Goal: Information Seeking & Learning: Learn about a topic

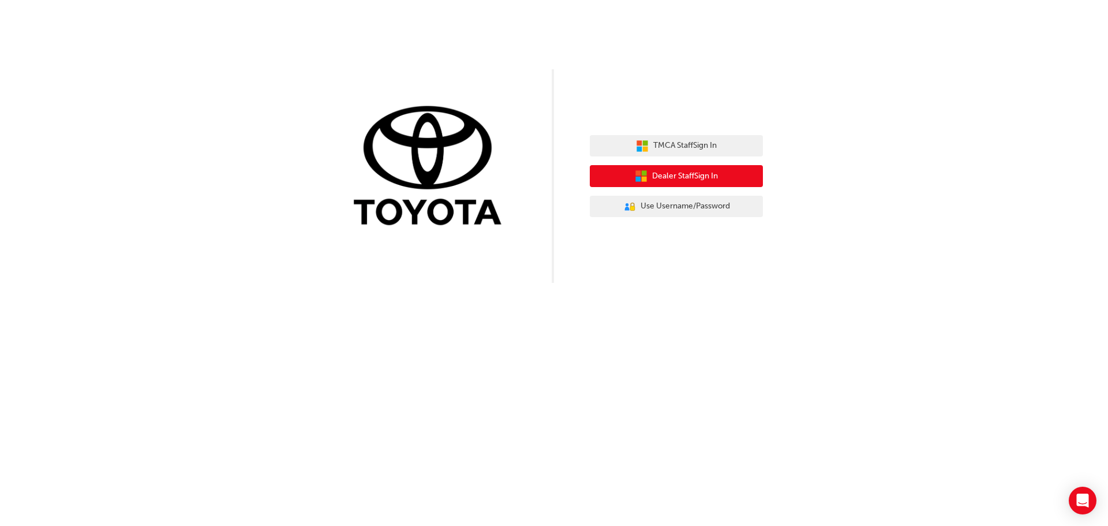
click at [697, 173] on span "Dealer Staff Sign In" at bounding box center [685, 176] width 66 height 13
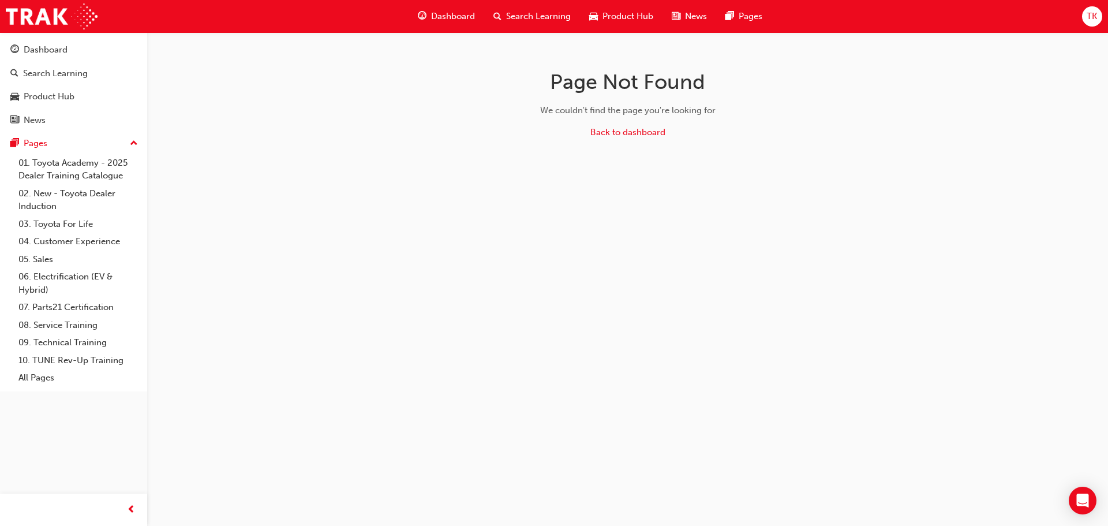
click at [459, 14] on span "Dashboard" at bounding box center [453, 16] width 44 height 13
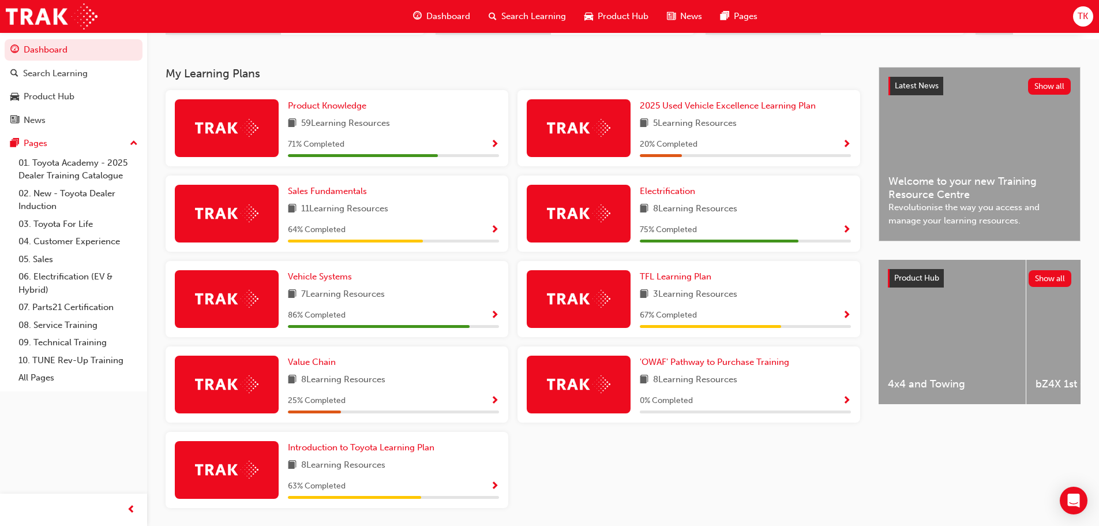
scroll to position [231, 0]
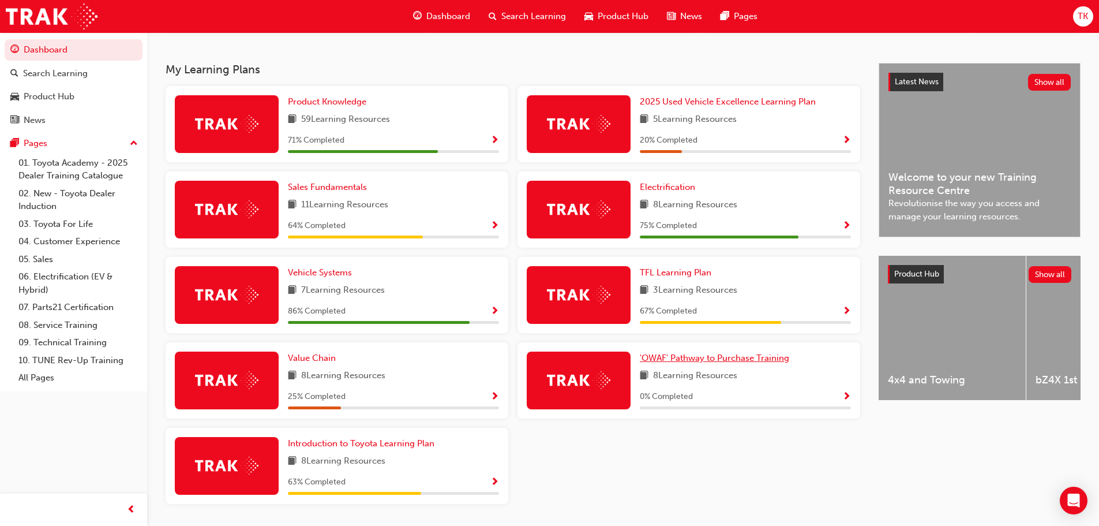
click at [767, 361] on span "'OWAF' Pathway to Purchase Training" at bounding box center [714, 358] width 149 height 10
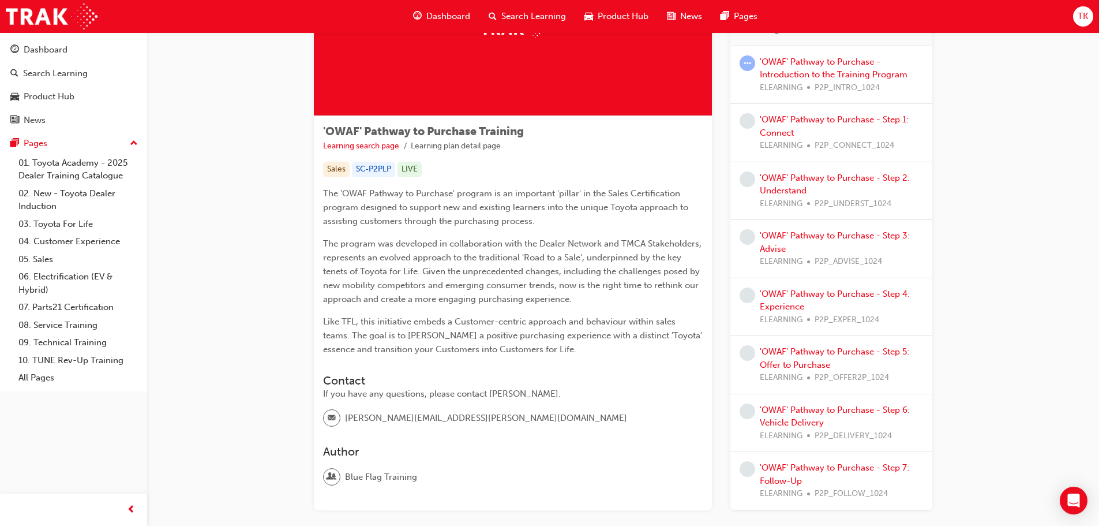
scroll to position [58, 0]
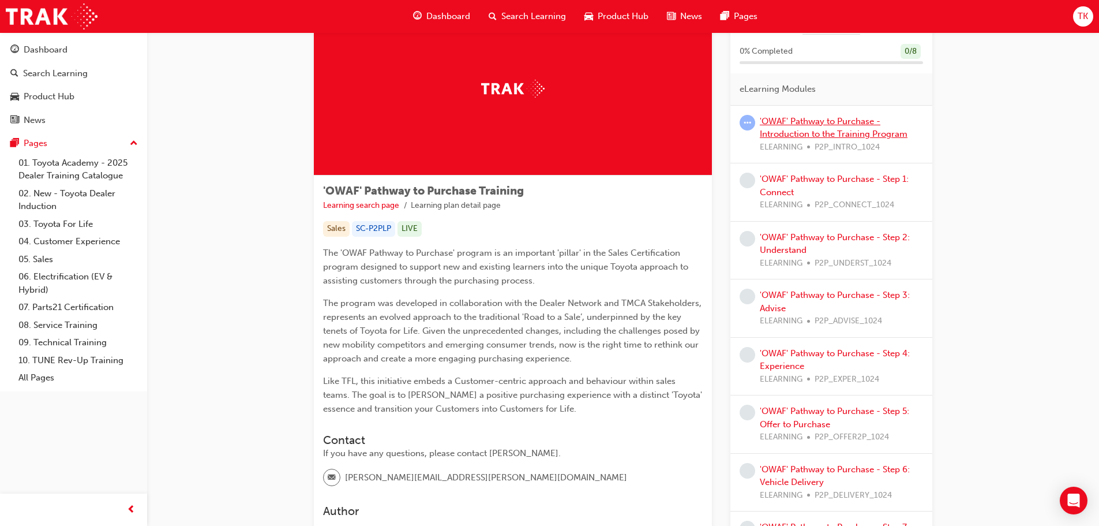
click at [842, 132] on link "'OWAF' Pathway to Purchase - Introduction to the Training Program" at bounding box center [834, 128] width 148 height 24
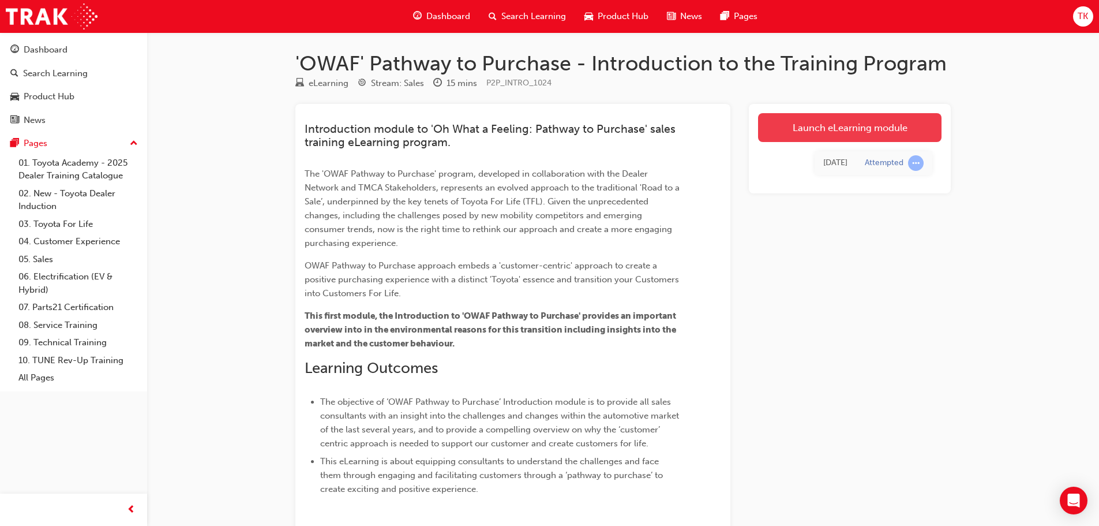
click at [842, 128] on link "Launch eLearning module" at bounding box center [850, 127] width 184 height 29
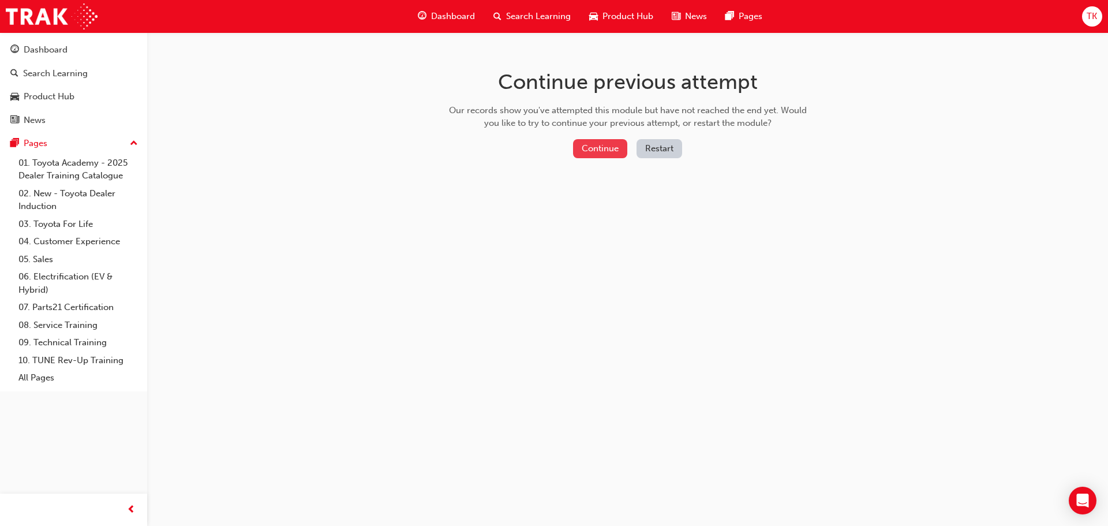
click at [599, 144] on button "Continue" at bounding box center [600, 148] width 54 height 19
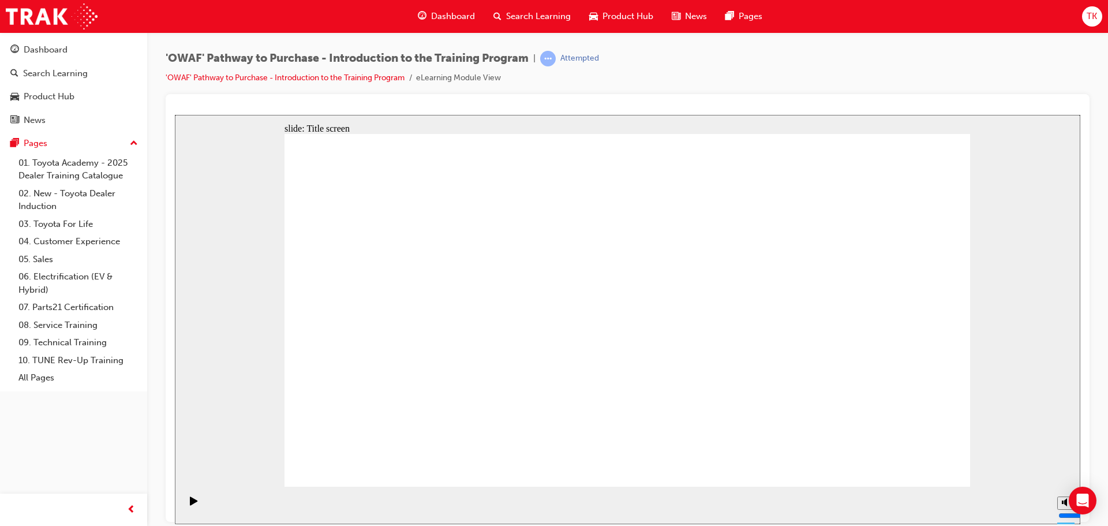
click at [1099, 258] on div "'OWAF' Pathway to Purchase - Introduction to the Training Program | Attempted '…" at bounding box center [627, 264] width 961 height 465
click at [870, 64] on div "'OWAF' Pathway to Purchase - Introduction to the Training Program | Attempted '…" at bounding box center [628, 72] width 924 height 43
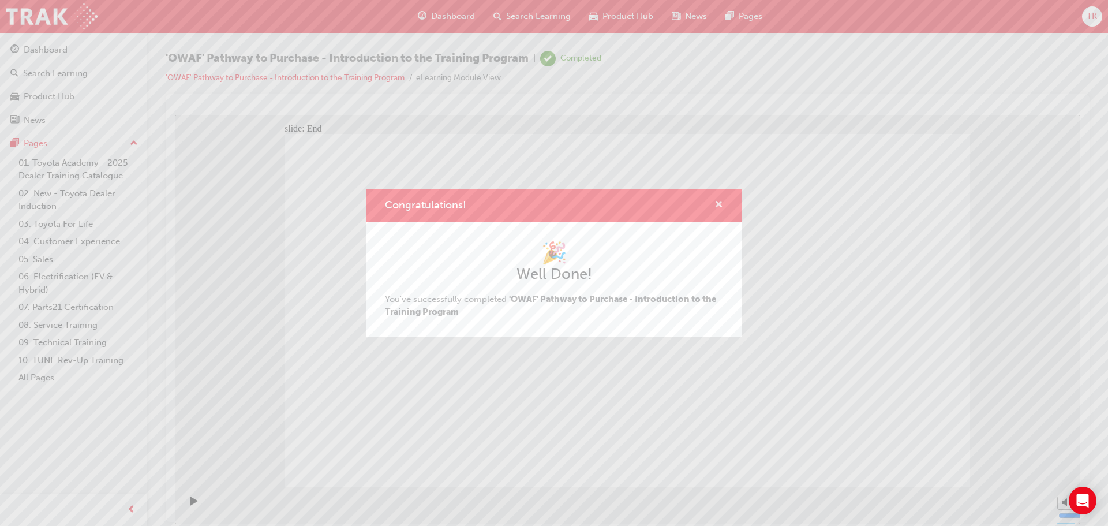
click at [719, 205] on span "cross-icon" at bounding box center [718, 205] width 9 height 10
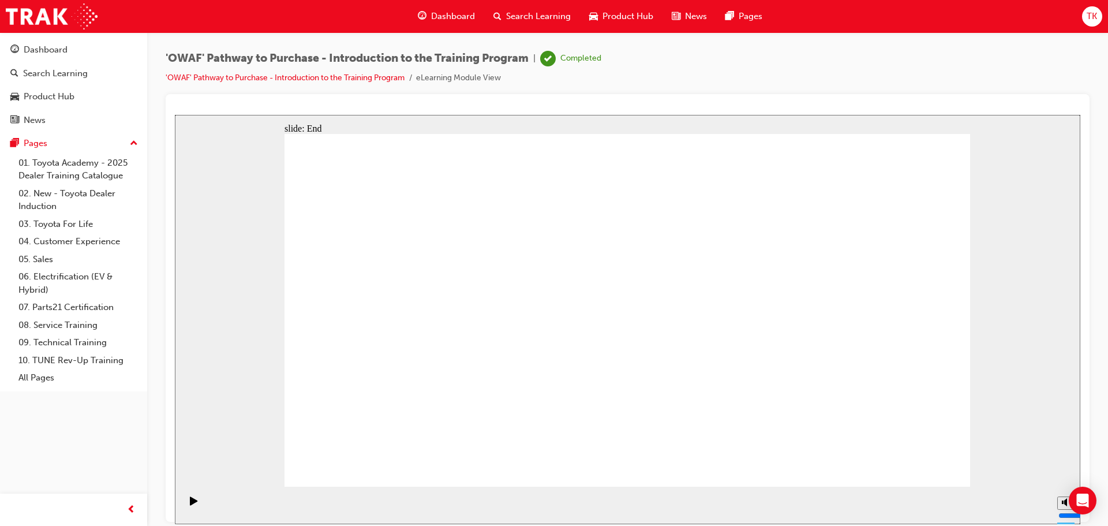
click at [190, 504] on icon "Play (Ctrl+Alt+P)" at bounding box center [194, 500] width 8 height 9
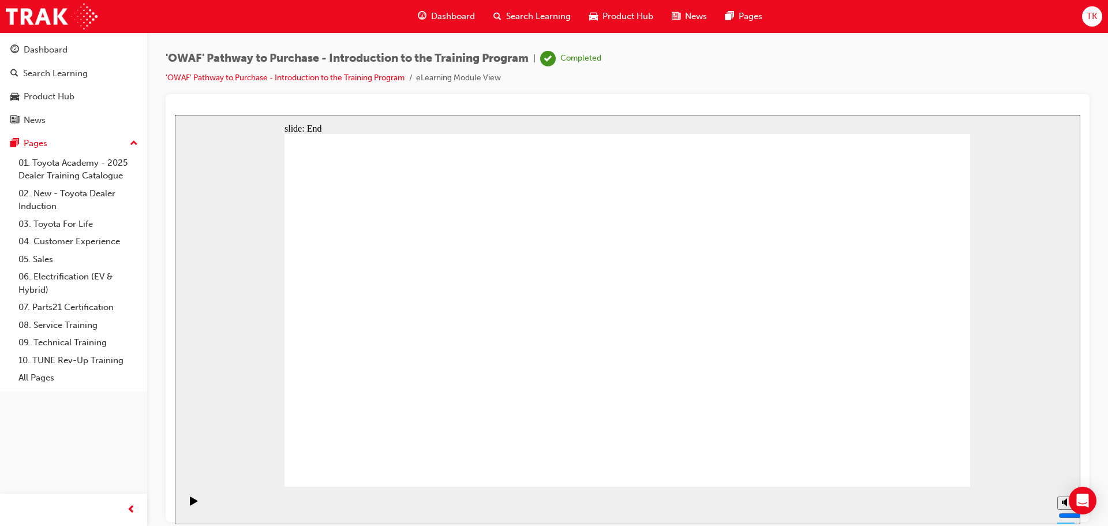
click at [743, 61] on div "'OWAF' Pathway to Purchase - Introduction to the Training Program | Completed '…" at bounding box center [628, 72] width 924 height 43
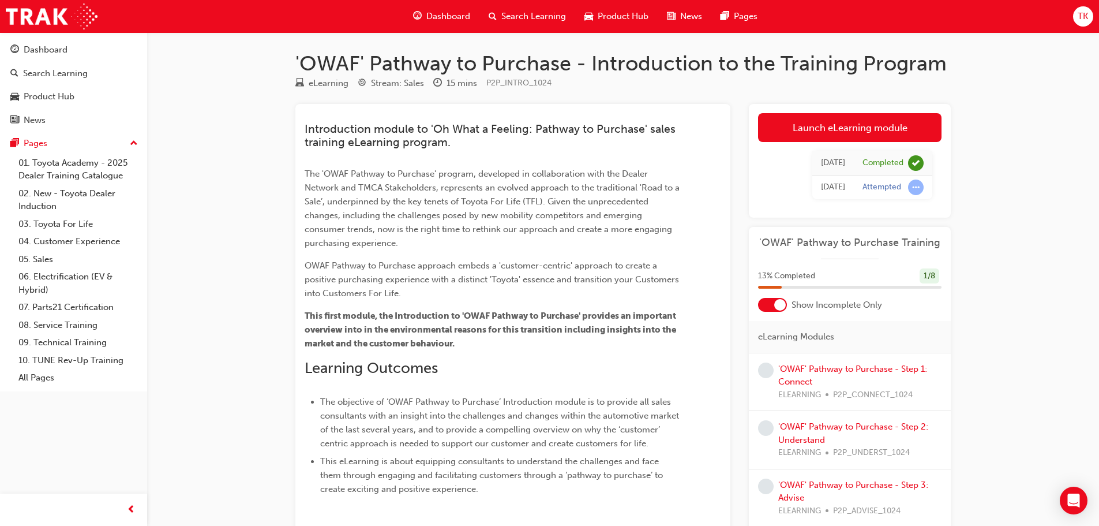
scroll to position [58, 0]
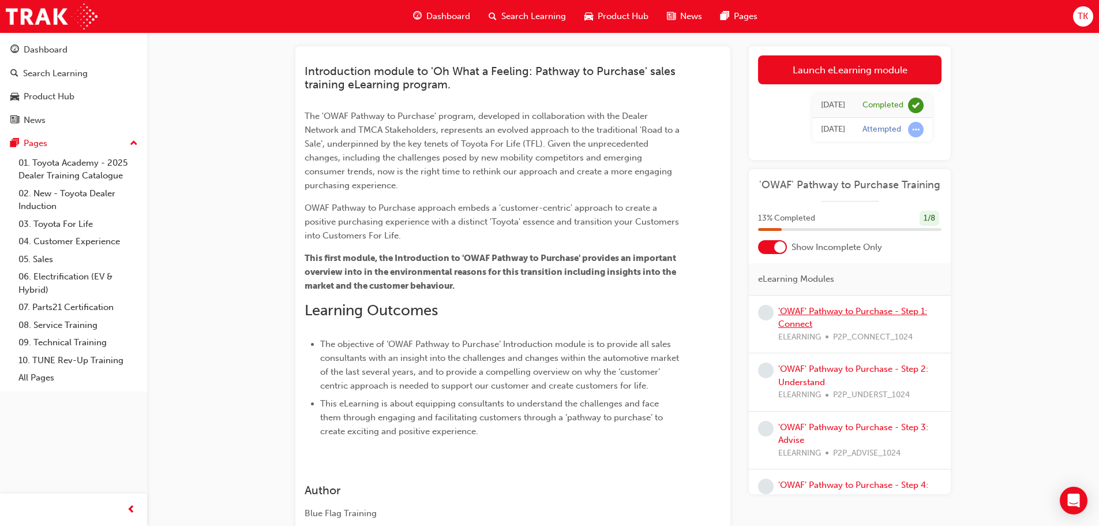
click at [806, 311] on link "'OWAF' Pathway to Purchase - Step 1: Connect" at bounding box center [852, 318] width 149 height 24
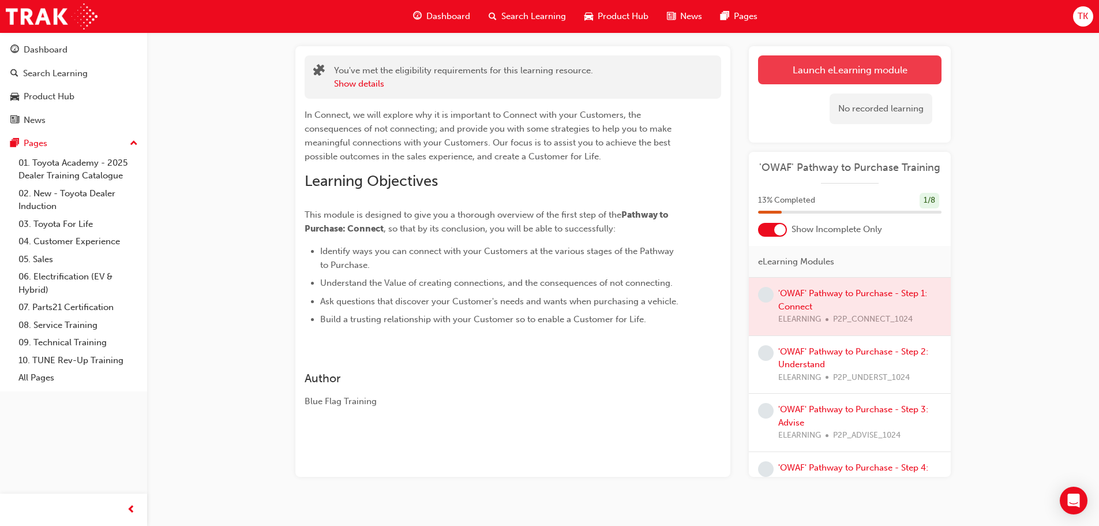
click at [840, 67] on link "Launch eLearning module" at bounding box center [850, 69] width 184 height 29
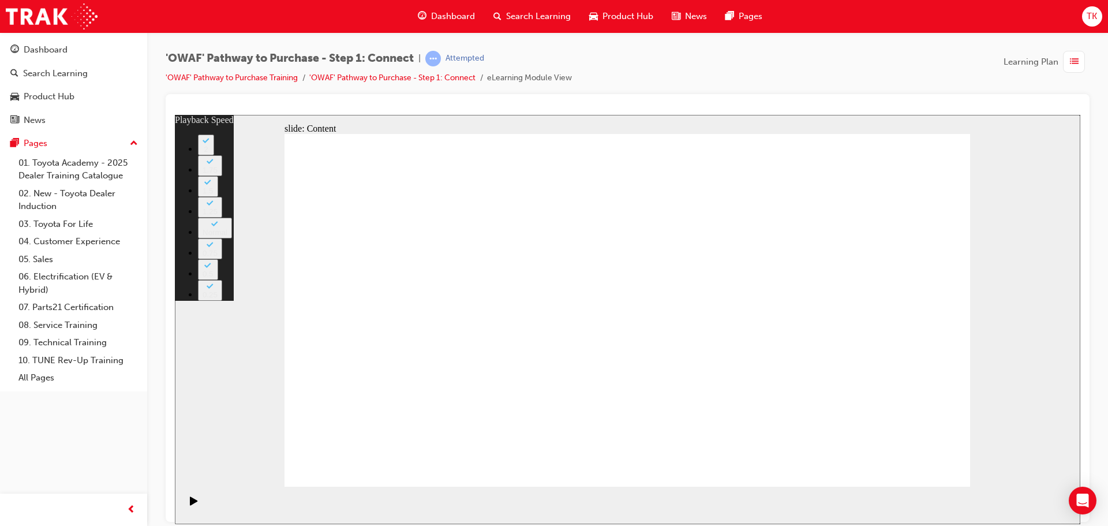
type input "76"
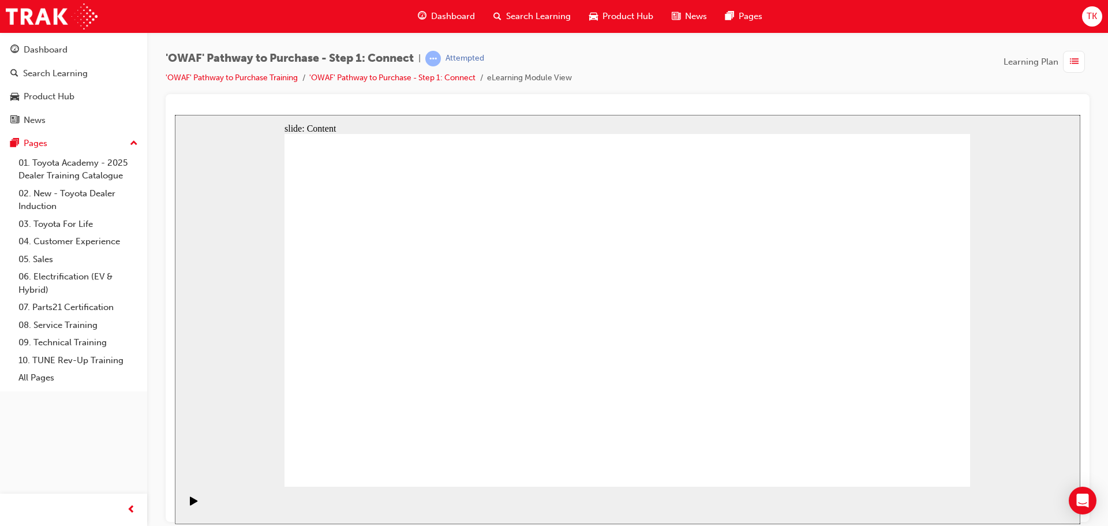
drag, startPoint x: 475, startPoint y: 421, endPoint x: 806, endPoint y: 194, distance: 400.6
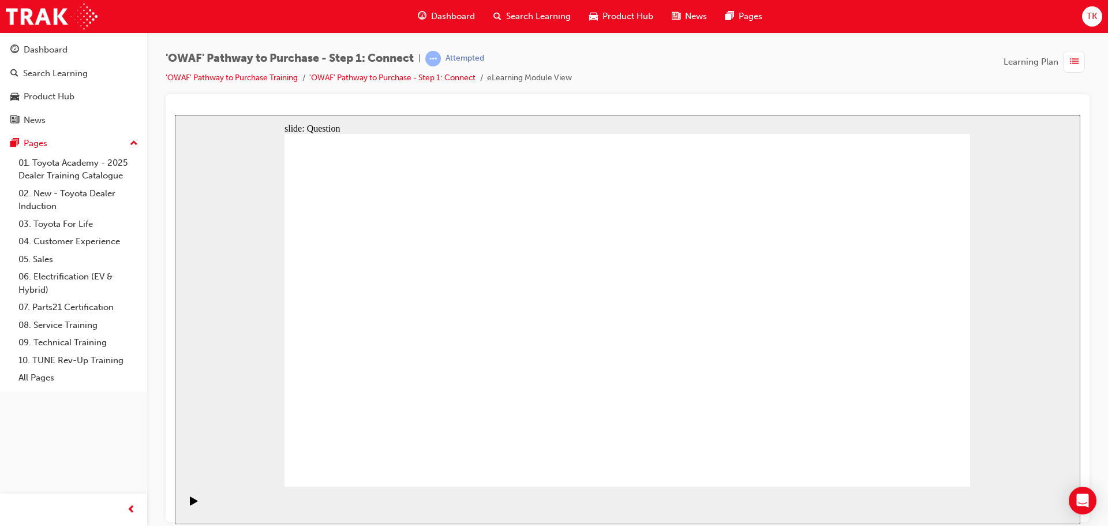
drag, startPoint x: 553, startPoint y: 423, endPoint x: 883, endPoint y: 239, distance: 378.4
drag, startPoint x: 441, startPoint y: 338, endPoint x: 921, endPoint y: 311, distance: 480.8
drag, startPoint x: 517, startPoint y: 337, endPoint x: 854, endPoint y: 390, distance: 341.2
drag, startPoint x: 590, startPoint y: 335, endPoint x: 759, endPoint y: 391, distance: 177.9
drag, startPoint x: 354, startPoint y: 336, endPoint x: 700, endPoint y: 316, distance: 346.8
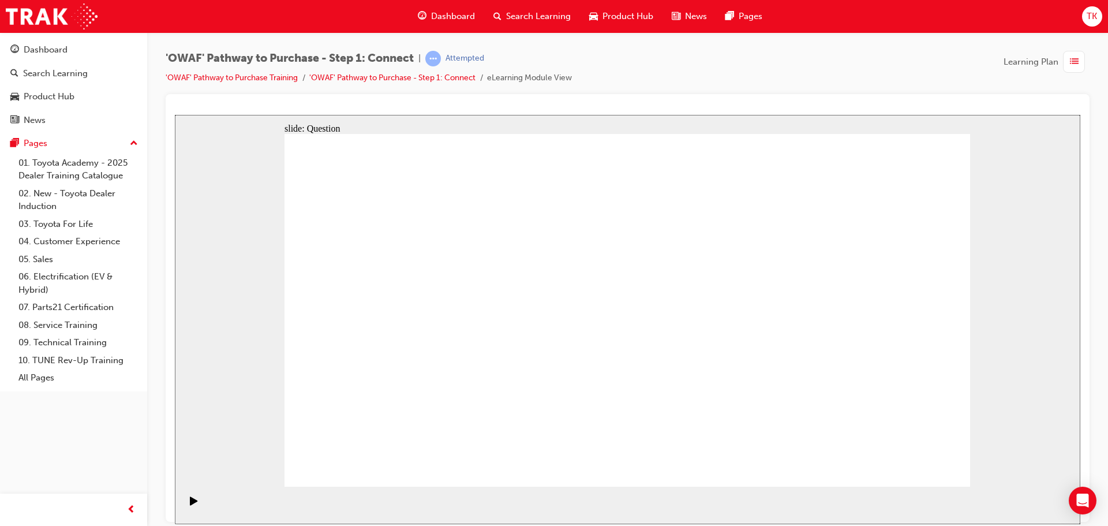
drag, startPoint x: 400, startPoint y: 414, endPoint x: 726, endPoint y: 231, distance: 373.8
drag, startPoint x: 817, startPoint y: 314, endPoint x: 809, endPoint y: 314, distance: 7.5
drag, startPoint x: 857, startPoint y: 339, endPoint x: 639, endPoint y: 327, distance: 218.5
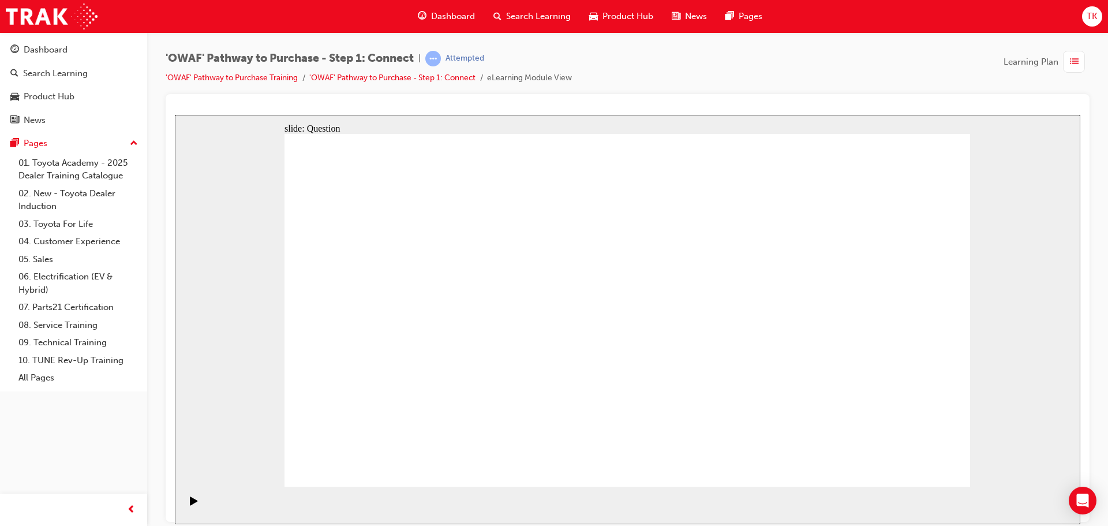
drag, startPoint x: 851, startPoint y: 351, endPoint x: 424, endPoint y: 355, distance: 427.0
drag, startPoint x: 833, startPoint y: 372, endPoint x: 627, endPoint y: 368, distance: 206.6
drag, startPoint x: 851, startPoint y: 349, endPoint x: 625, endPoint y: 351, distance: 225.6
drag, startPoint x: 837, startPoint y: 348, endPoint x: 635, endPoint y: 347, distance: 202.0
drag, startPoint x: 824, startPoint y: 349, endPoint x: 415, endPoint y: 354, distance: 409.2
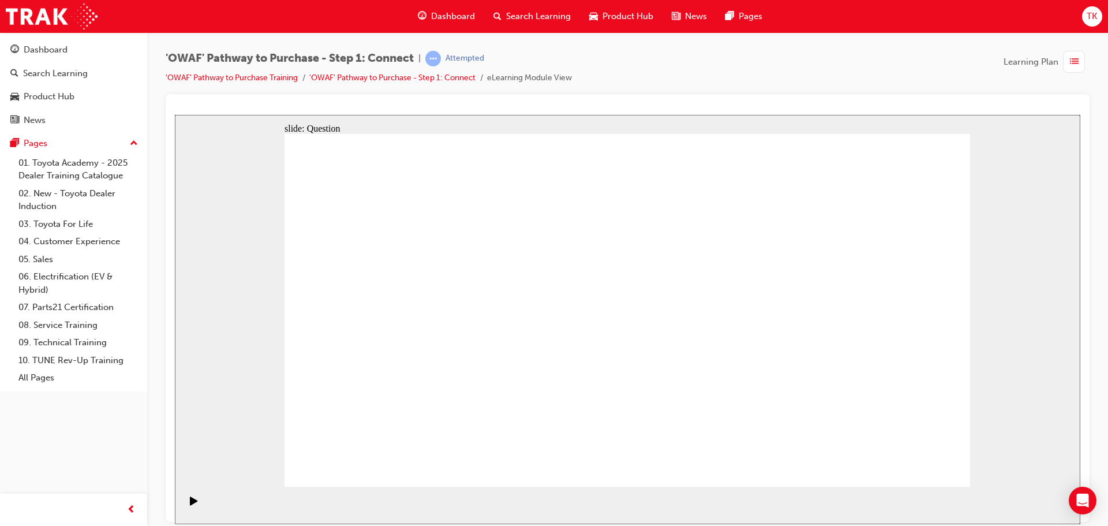
drag, startPoint x: 863, startPoint y: 354, endPoint x: 429, endPoint y: 357, distance: 433.4
drag, startPoint x: 867, startPoint y: 365, endPoint x: 435, endPoint y: 354, distance: 432.4
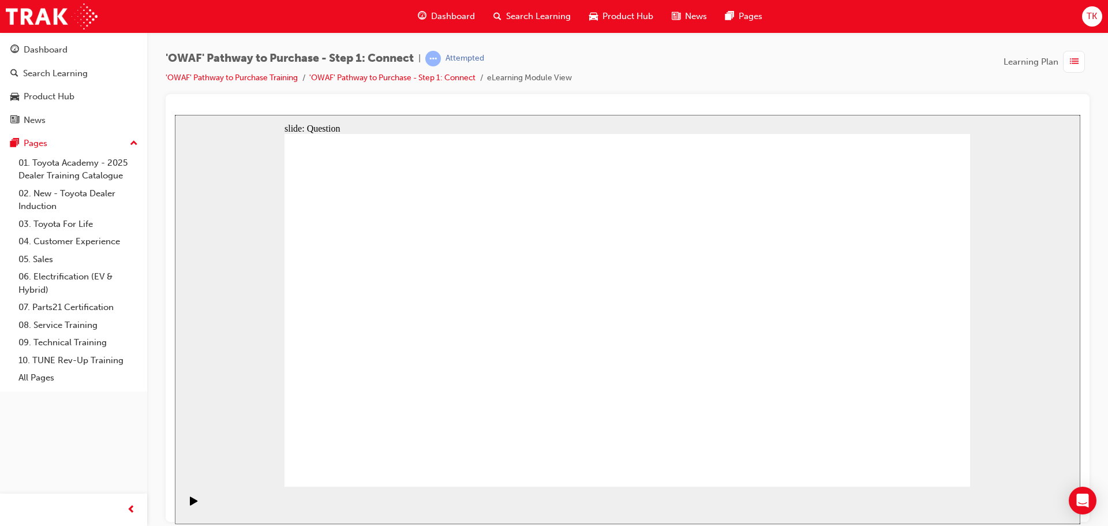
radio input "true"
checkbox input "true"
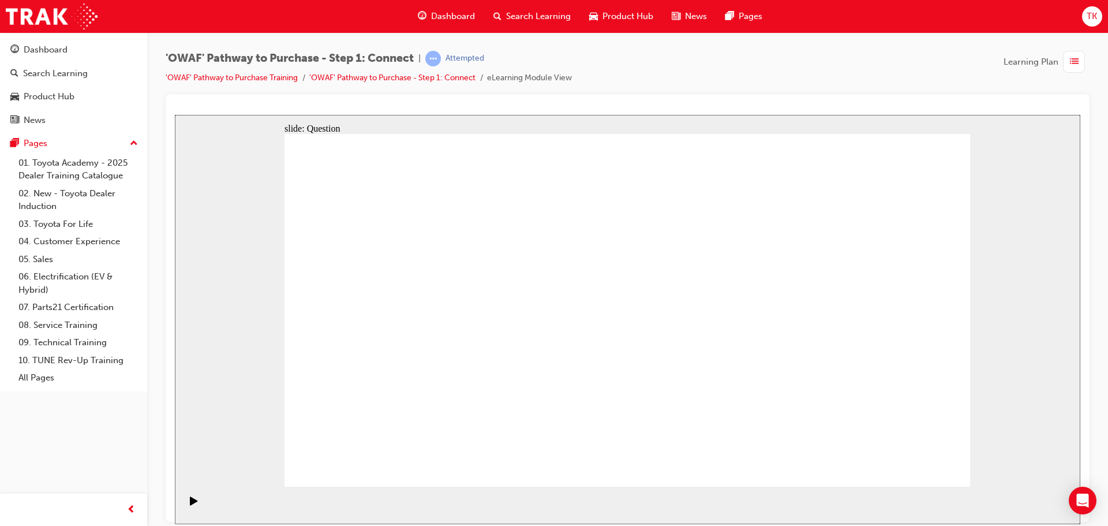
checkbox input "true"
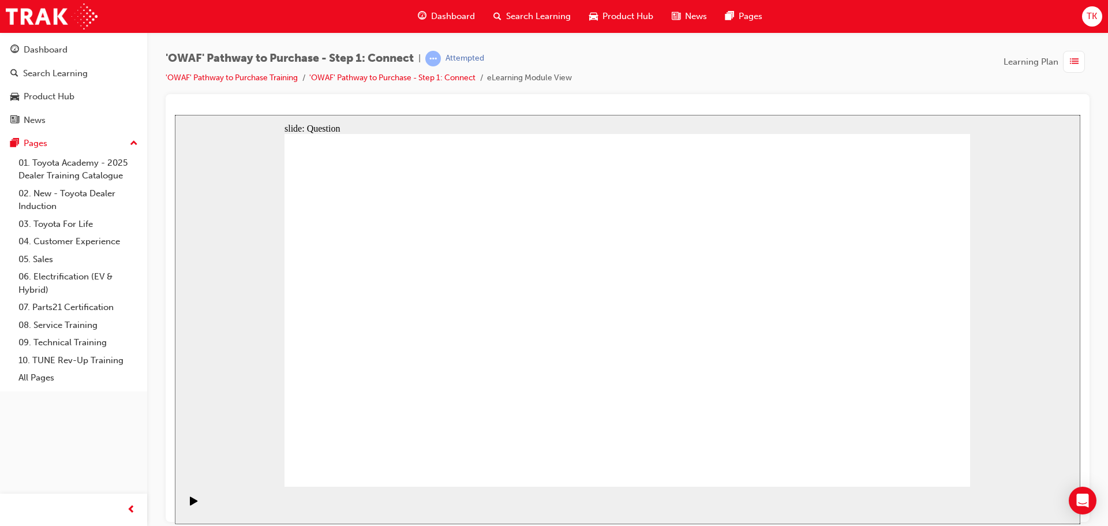
drag, startPoint x: 430, startPoint y: 423, endPoint x: 666, endPoint y: 269, distance: 282.0
drag, startPoint x: 558, startPoint y: 454, endPoint x: 809, endPoint y: 264, distance: 314.7
drag, startPoint x: 688, startPoint y: 418, endPoint x: 424, endPoint y: 299, distance: 289.6
drag, startPoint x: 795, startPoint y: 387, endPoint x: 574, endPoint y: 304, distance: 235.8
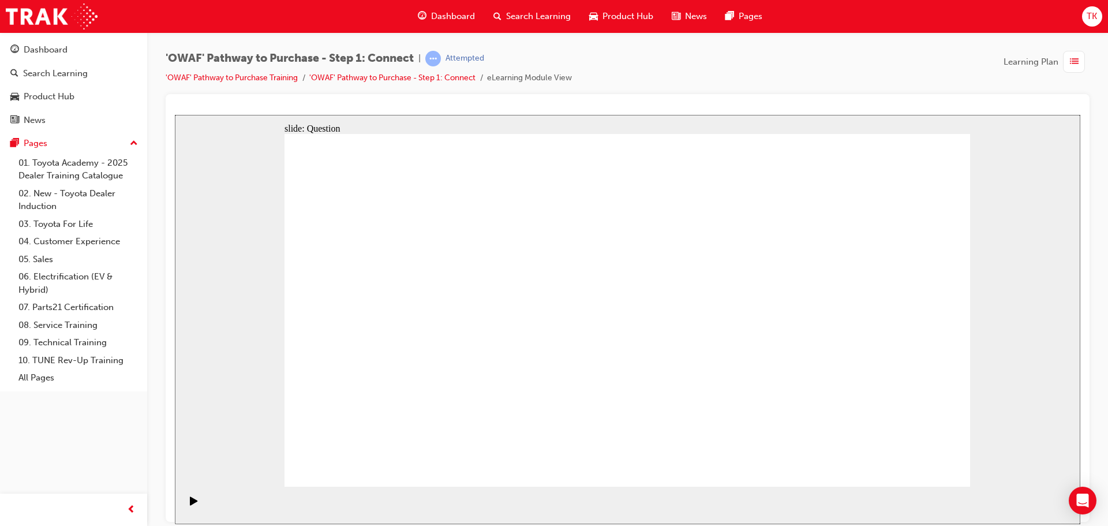
drag, startPoint x: 615, startPoint y: 400, endPoint x: 624, endPoint y: 386, distance: 16.6
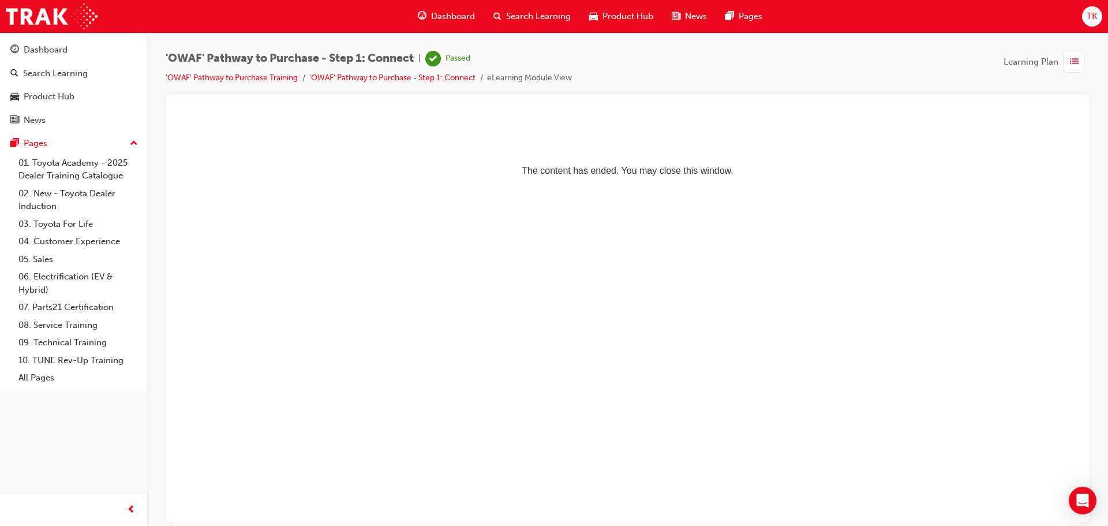
click at [453, 15] on span "Dashboard" at bounding box center [453, 16] width 44 height 13
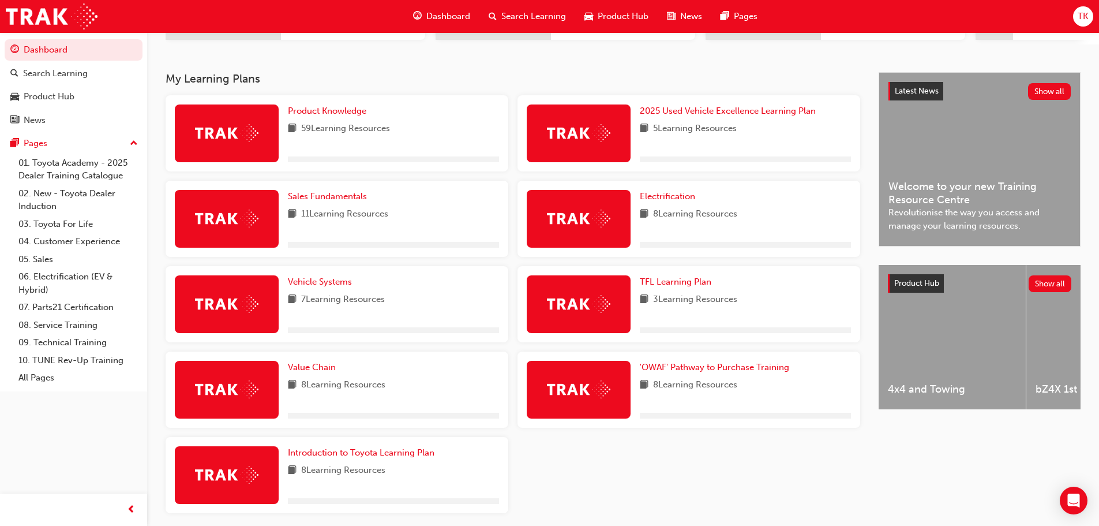
scroll to position [231, 0]
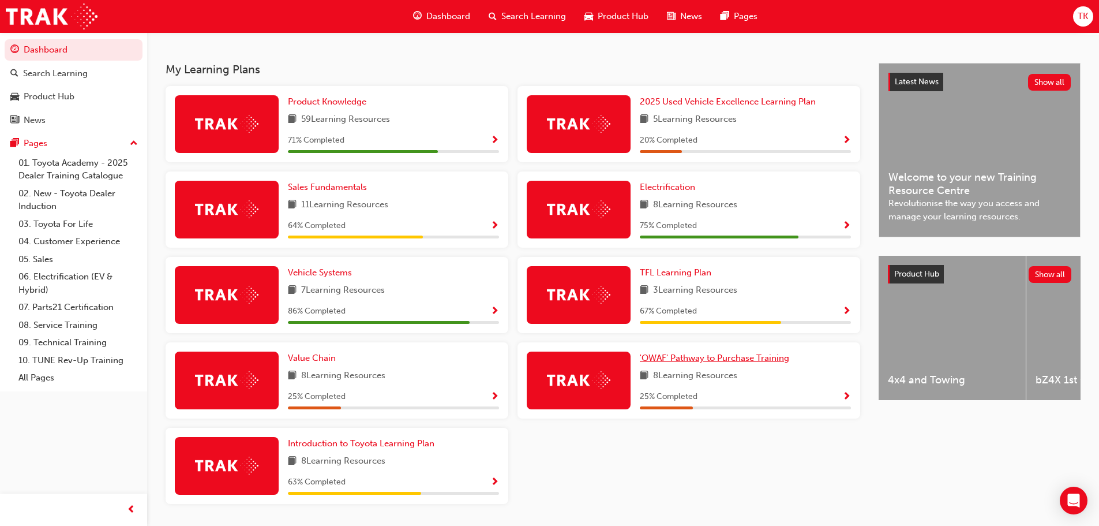
click at [680, 363] on span "'OWAF' Pathway to Purchase Training" at bounding box center [714, 358] width 149 height 10
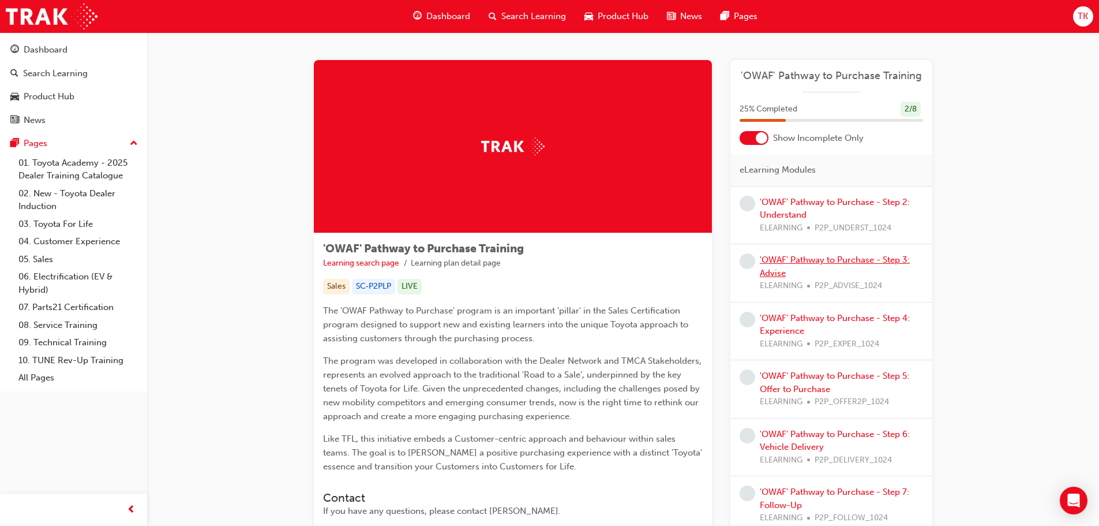
click at [784, 260] on link "'OWAF' Pathway to Purchase - Step 3: Advise" at bounding box center [835, 266] width 150 height 24
click at [783, 200] on link "'OWAF' Pathway to Purchase - Step 2: Understand" at bounding box center [835, 209] width 150 height 24
click at [813, 263] on link "'OWAF' Pathway to Purchase - Step 3: Advise" at bounding box center [835, 266] width 150 height 24
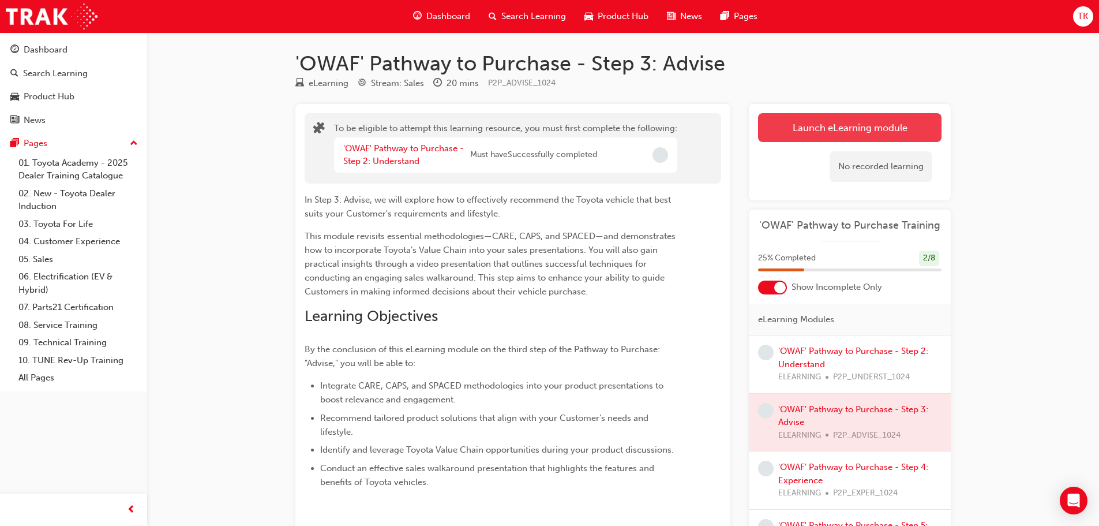
click at [836, 122] on button "Launch eLearning module" at bounding box center [850, 127] width 184 height 29
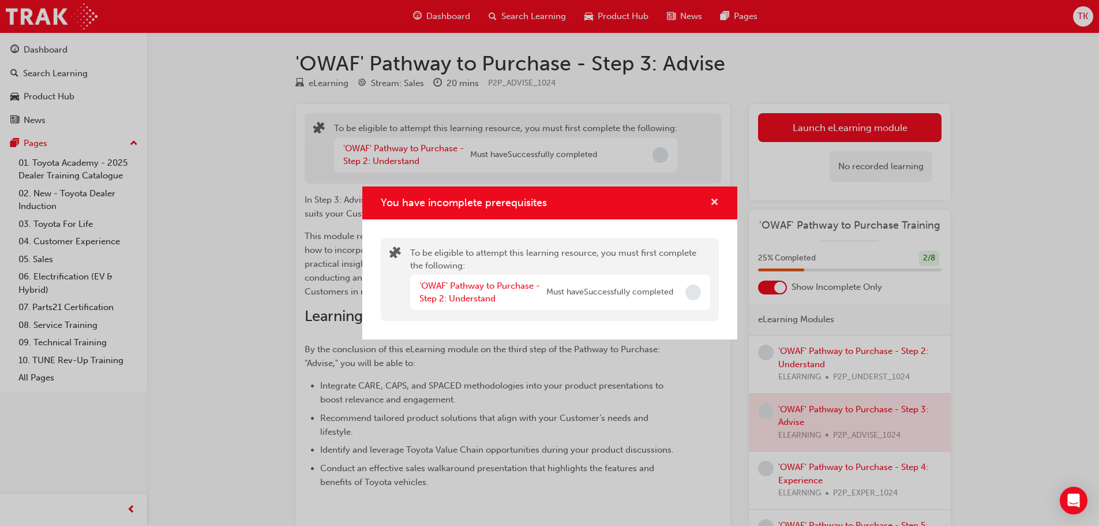
click at [713, 204] on span "cross-icon" at bounding box center [714, 203] width 9 height 10
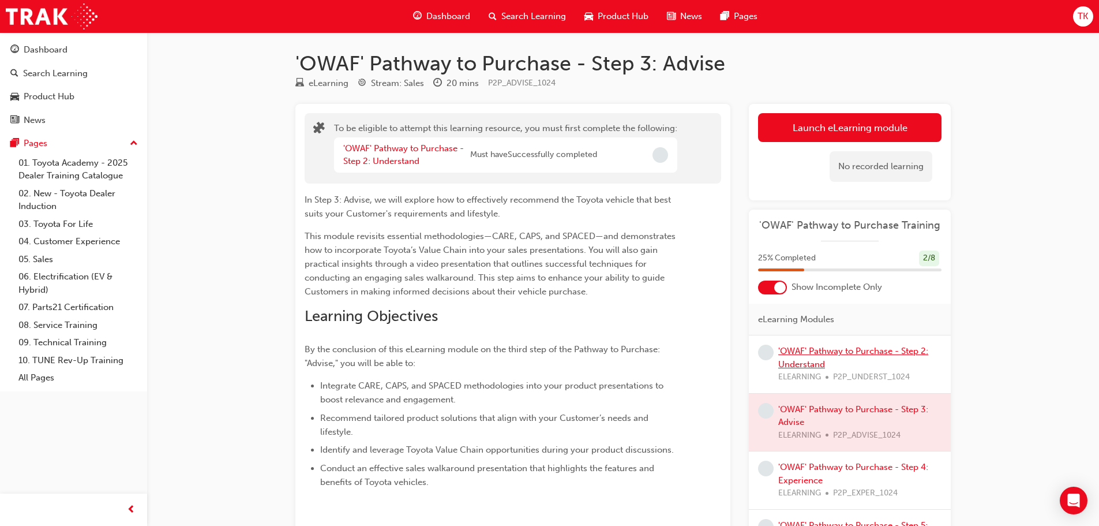
click at [810, 353] on link "'OWAF' Pathway to Purchase - Step 2: Understand" at bounding box center [853, 358] width 150 height 24
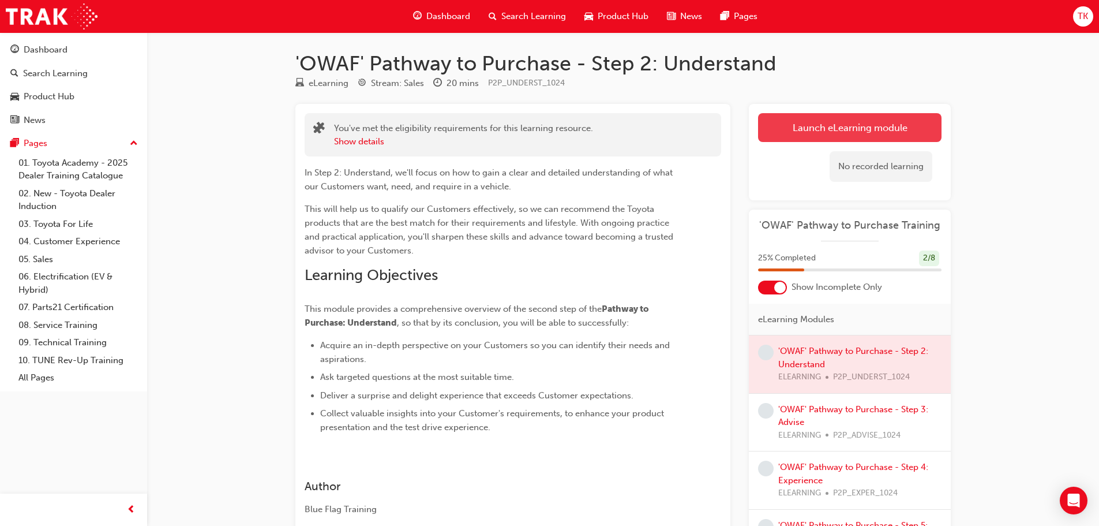
click at [839, 128] on link "Launch eLearning module" at bounding box center [850, 127] width 184 height 29
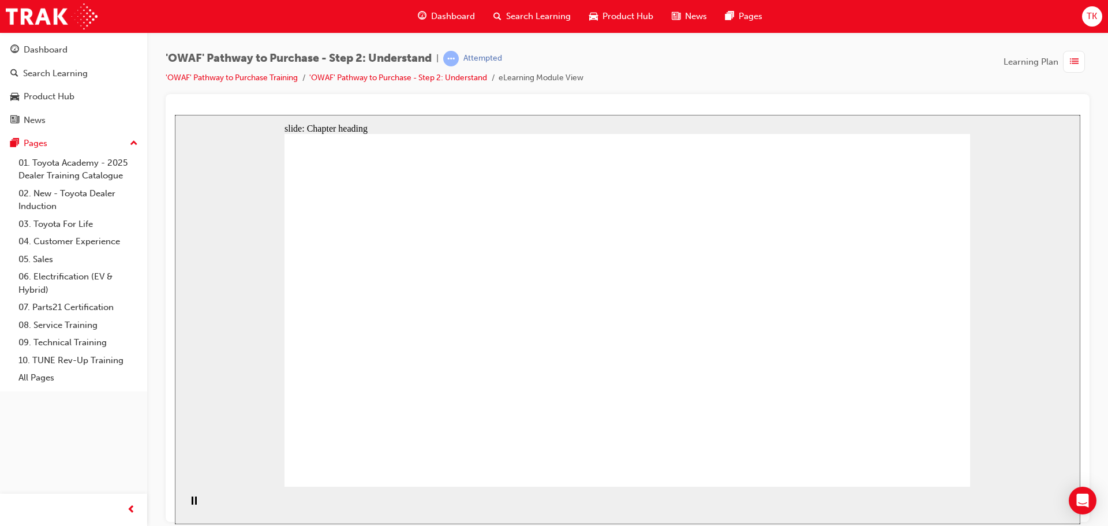
click at [192, 504] on icon "Pause (Ctrl+Alt+P)" at bounding box center [194, 500] width 5 height 8
click at [190, 502] on icon "Play (Ctrl+Alt+P)" at bounding box center [194, 500] width 8 height 9
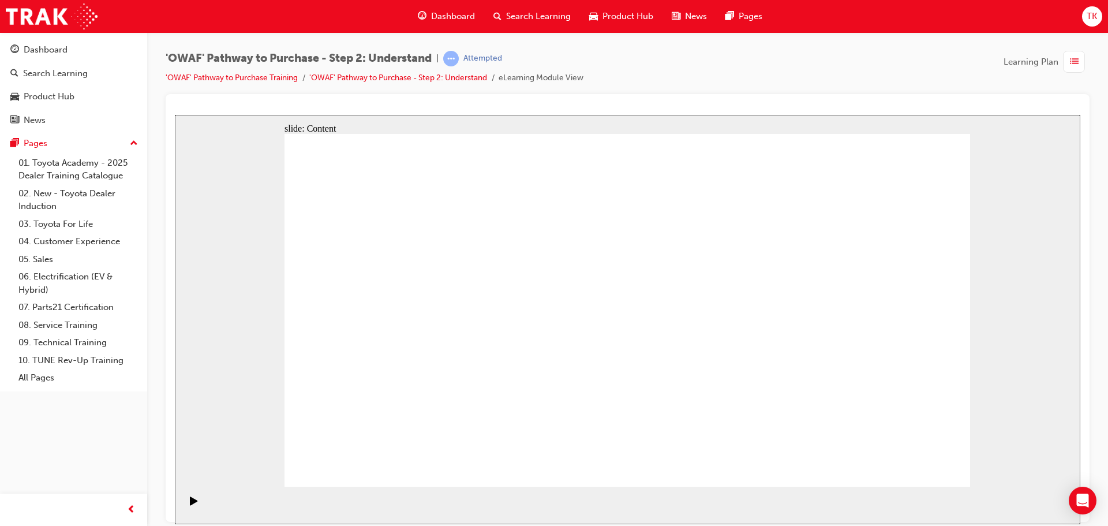
click at [192, 503] on icon "Pause (Ctrl+Alt+P)" at bounding box center [194, 500] width 5 height 8
click at [191, 504] on icon "Play (Ctrl+Alt+P)" at bounding box center [194, 500] width 8 height 9
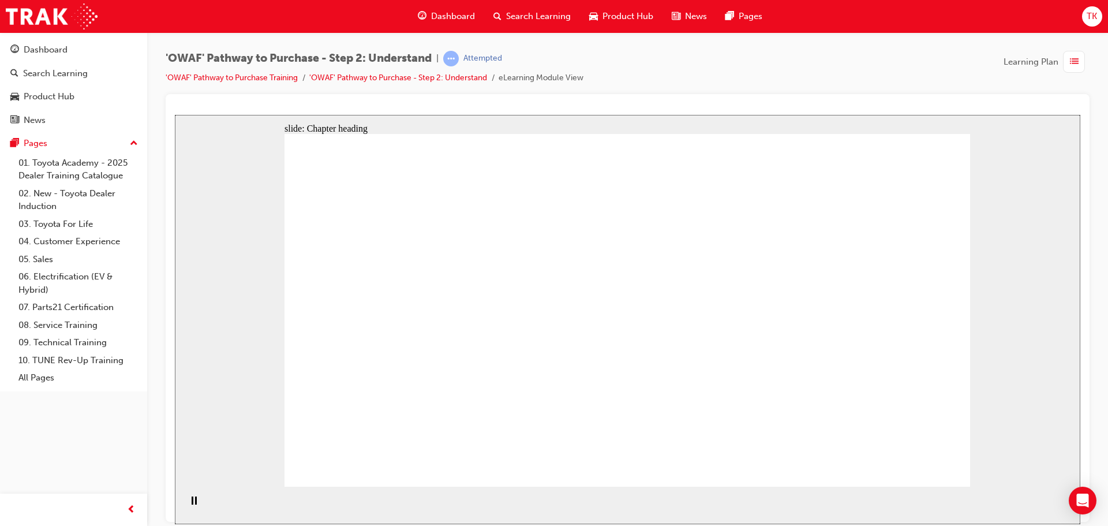
click at [192, 504] on icon "Pause (Ctrl+Alt+P)" at bounding box center [194, 500] width 5 height 8
click at [190, 504] on icon "Play (Ctrl+Alt+P)" at bounding box center [194, 500] width 8 height 9
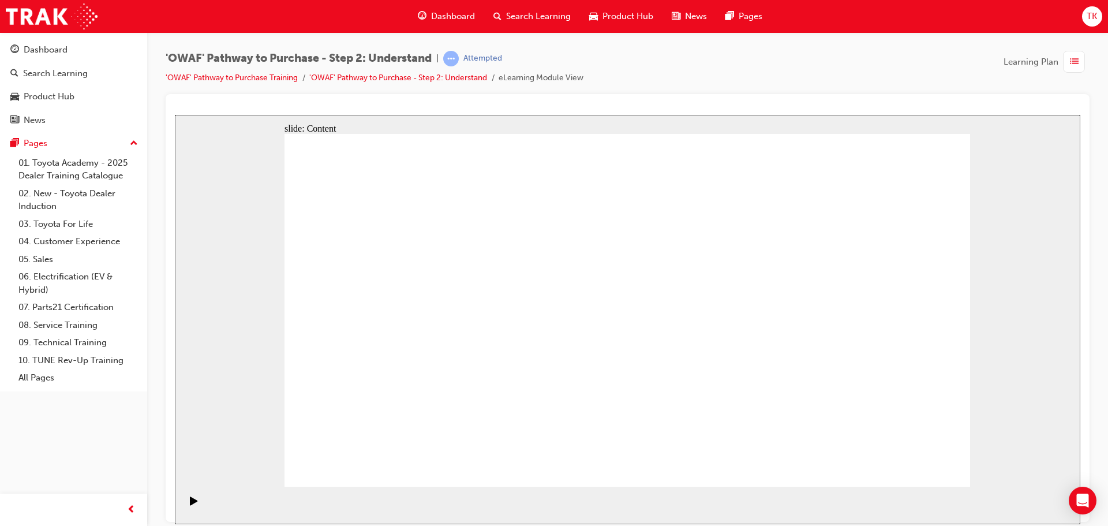
click at [190, 502] on icon "Play (Ctrl+Alt+P)" at bounding box center [194, 500] width 8 height 9
click at [190, 504] on icon "Play (Ctrl+Alt+P)" at bounding box center [194, 500] width 8 height 9
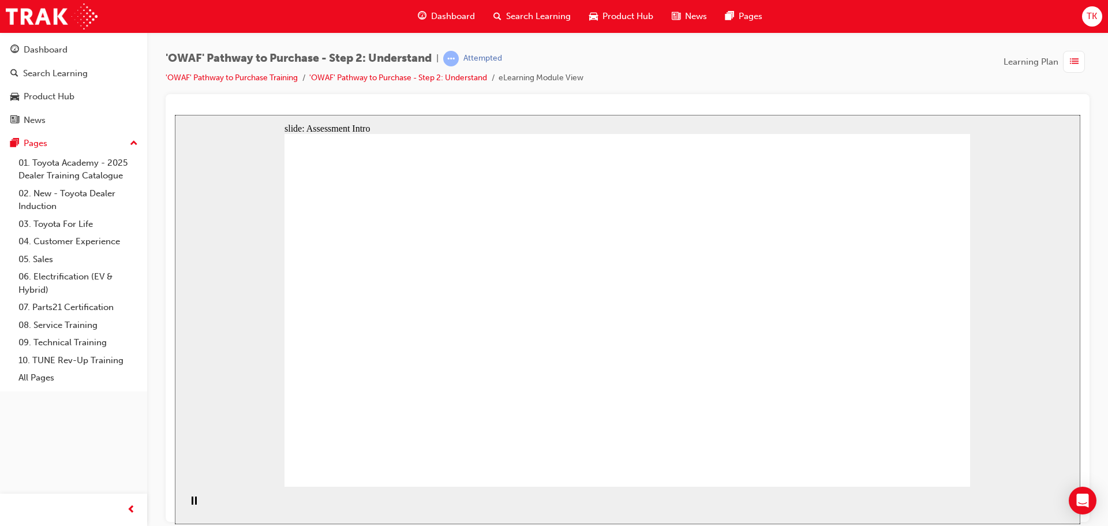
drag, startPoint x: 868, startPoint y: 335, endPoint x: 655, endPoint y: 342, distance: 213.6
drag, startPoint x: 869, startPoint y: 341, endPoint x: 460, endPoint y: 340, distance: 408.6
drag, startPoint x: 875, startPoint y: 336, endPoint x: 470, endPoint y: 335, distance: 405.1
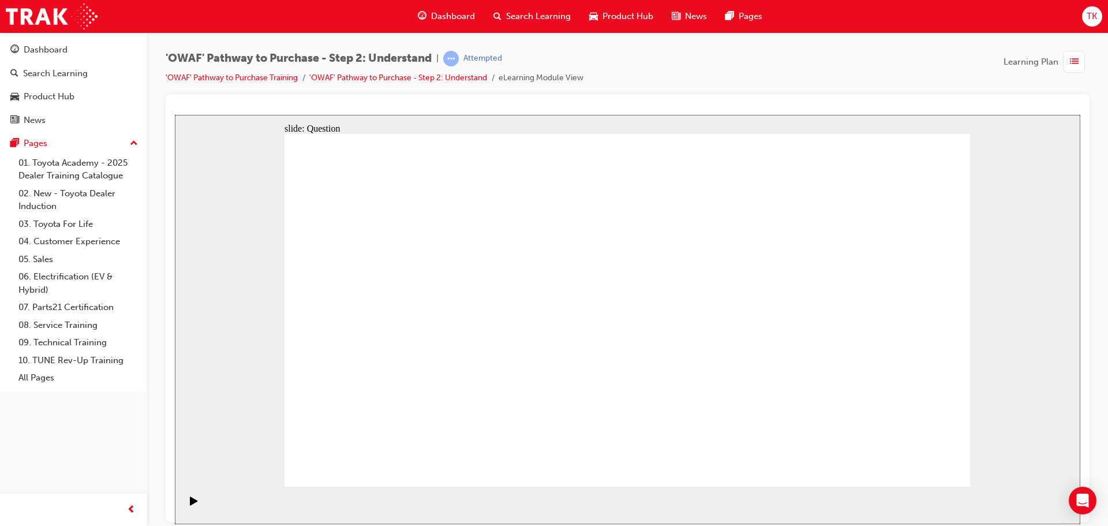
drag, startPoint x: 889, startPoint y: 341, endPoint x: 656, endPoint y: 333, distance: 233.3
drag, startPoint x: 879, startPoint y: 307, endPoint x: 463, endPoint y: 314, distance: 416.1
drag, startPoint x: 876, startPoint y: 339, endPoint x: 670, endPoint y: 343, distance: 206.0
drag, startPoint x: 882, startPoint y: 357, endPoint x: 469, endPoint y: 348, distance: 413.8
drag, startPoint x: 853, startPoint y: 358, endPoint x: 418, endPoint y: 350, distance: 435.2
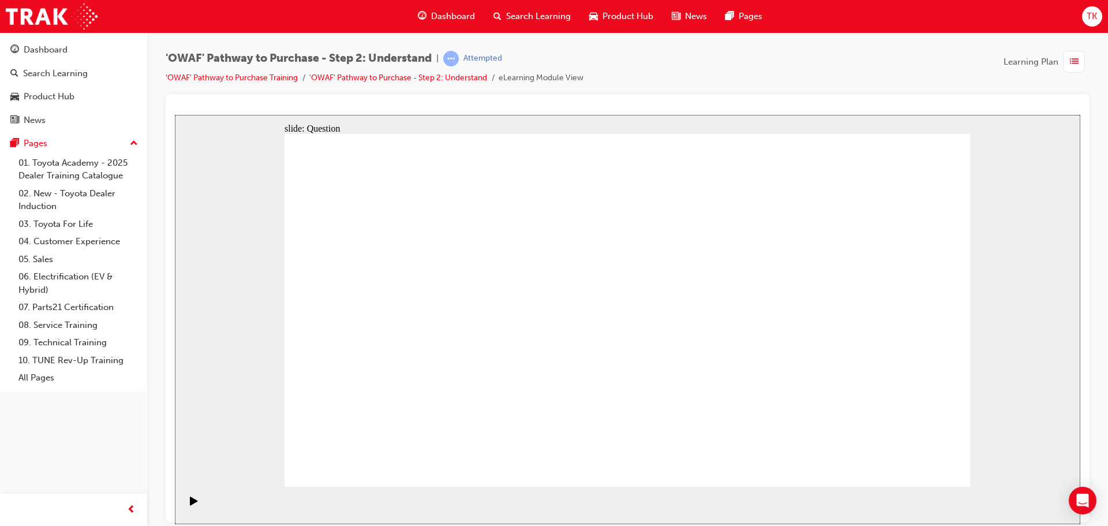
drag, startPoint x: 855, startPoint y: 317, endPoint x: 436, endPoint y: 320, distance: 418.9
drag, startPoint x: 844, startPoint y: 336, endPoint x: 443, endPoint y: 336, distance: 401.1
drag, startPoint x: 840, startPoint y: 350, endPoint x: 628, endPoint y: 356, distance: 211.9
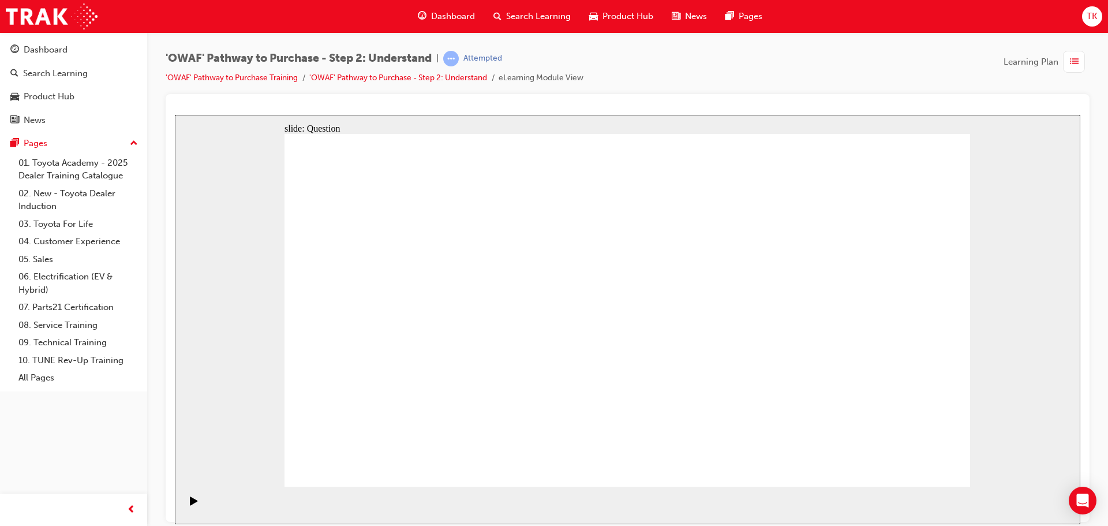
drag, startPoint x: 880, startPoint y: 357, endPoint x: 468, endPoint y: 359, distance: 412.0
drag, startPoint x: 830, startPoint y: 371, endPoint x: 430, endPoint y: 367, distance: 399.9
drag, startPoint x: 838, startPoint y: 380, endPoint x: 405, endPoint y: 373, distance: 434.0
drag, startPoint x: 845, startPoint y: 377, endPoint x: 642, endPoint y: 374, distance: 203.7
drag, startPoint x: 842, startPoint y: 364, endPoint x: 425, endPoint y: 361, distance: 416.6
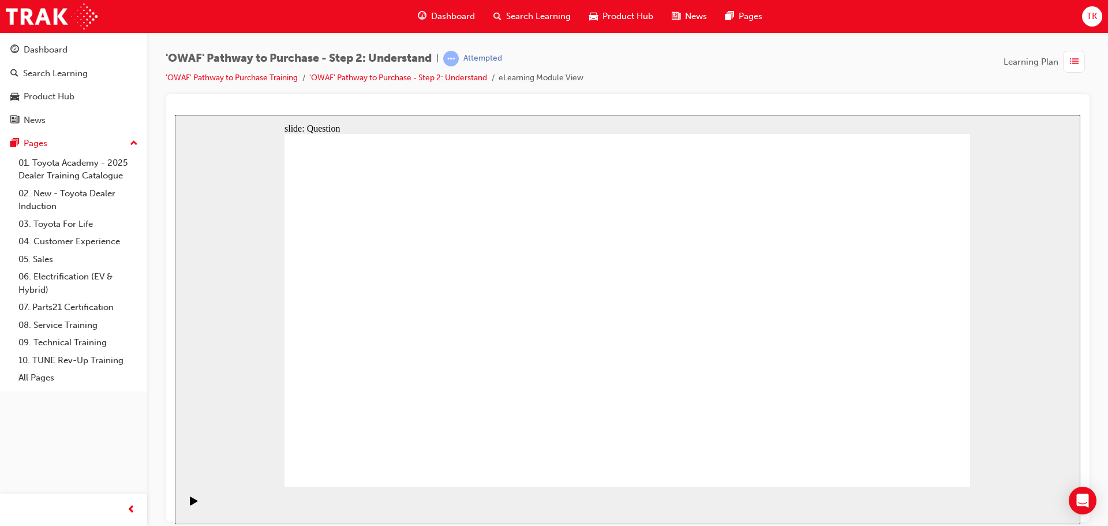
drag, startPoint x: 419, startPoint y: 421, endPoint x: 473, endPoint y: 281, distance: 149.6
drag, startPoint x: 557, startPoint y: 452, endPoint x: 623, endPoint y: 279, distance: 185.2
drag, startPoint x: 683, startPoint y: 384, endPoint x: 764, endPoint y: 278, distance: 133.4
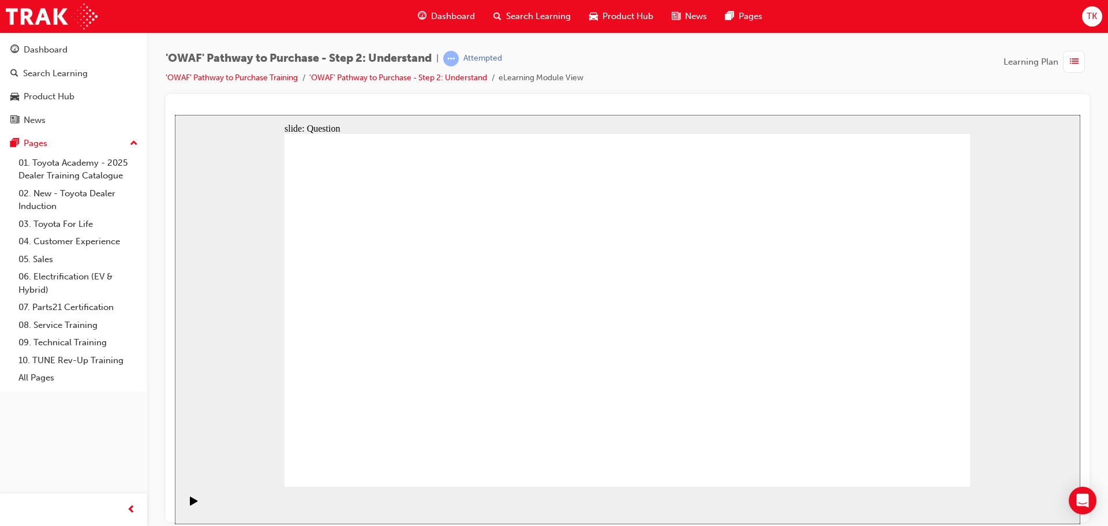
drag, startPoint x: 802, startPoint y: 456, endPoint x: 632, endPoint y: 318, distance: 219.0
checkbox input "true"
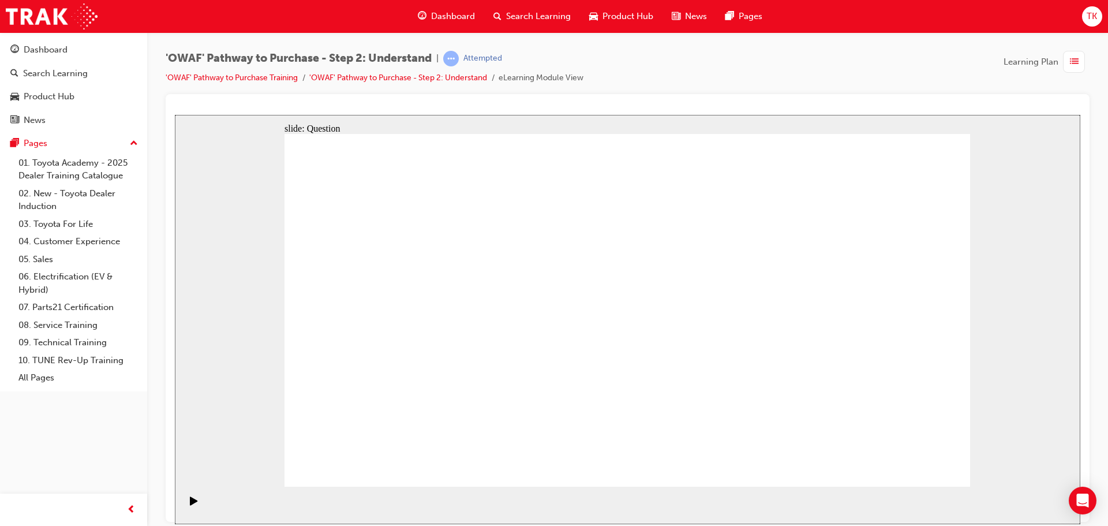
checkbox input "true"
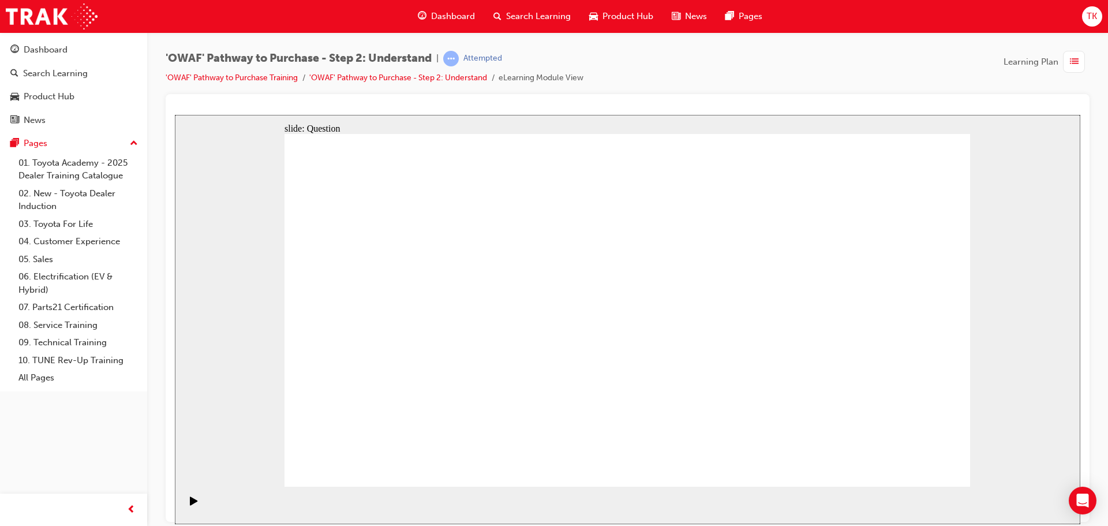
checkbox input "true"
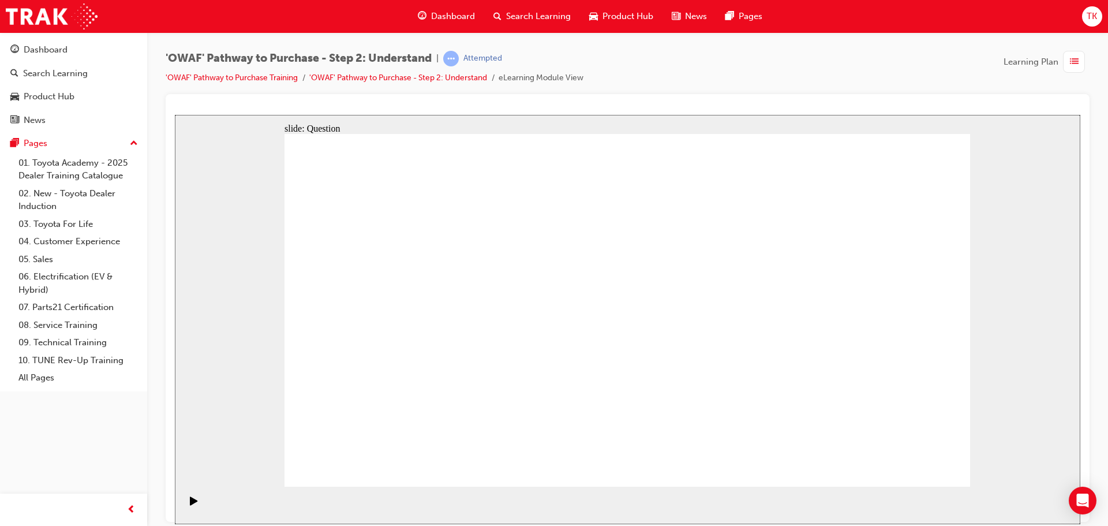
radio input "true"
click at [1099, 315] on div "'OWAF' Pathway to Purchase - Step 2: Understand | Attempted 'OWAF' Pathway to P…" at bounding box center [627, 264] width 961 height 465
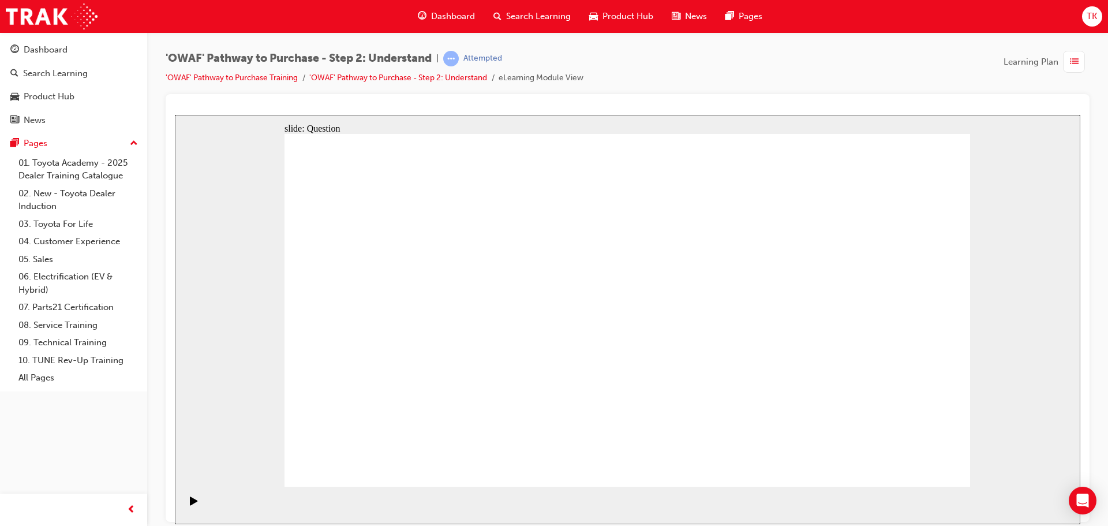
drag, startPoint x: 424, startPoint y: 269, endPoint x: 629, endPoint y: 336, distance: 215.5
drag, startPoint x: 420, startPoint y: 265, endPoint x: 628, endPoint y: 399, distance: 247.9
drag, startPoint x: 364, startPoint y: 264, endPoint x: 771, endPoint y: 398, distance: 428.5
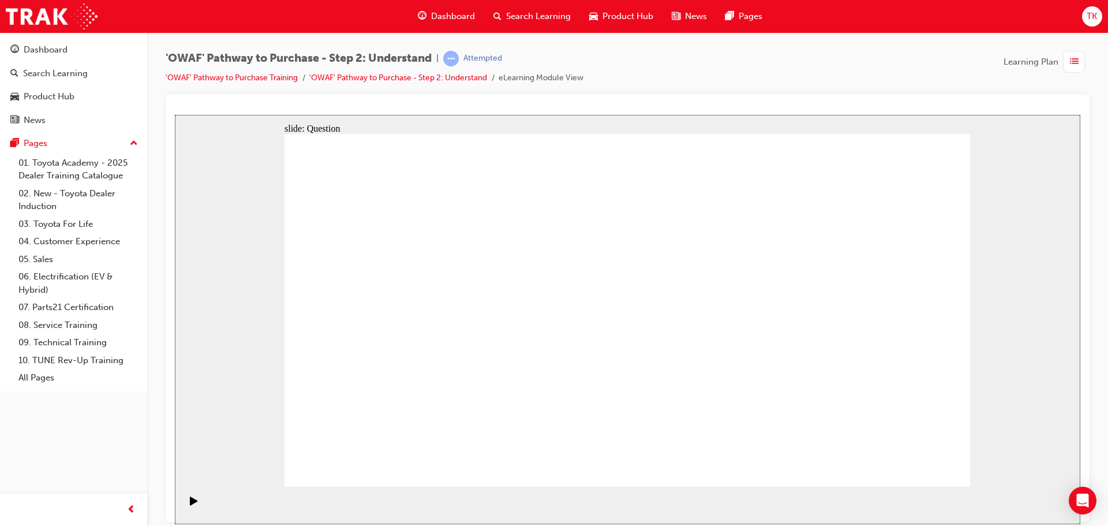
drag, startPoint x: 839, startPoint y: 271, endPoint x: 702, endPoint y: 399, distance: 188.2
drag, startPoint x: 903, startPoint y: 265, endPoint x: 567, endPoint y: 397, distance: 360.7
drag, startPoint x: 564, startPoint y: 268, endPoint x: 837, endPoint y: 405, distance: 306.1
drag, startPoint x: 764, startPoint y: 267, endPoint x: 492, endPoint y: 403, distance: 304.5
drag, startPoint x: 636, startPoint y: 267, endPoint x: 362, endPoint y: 399, distance: 304.0
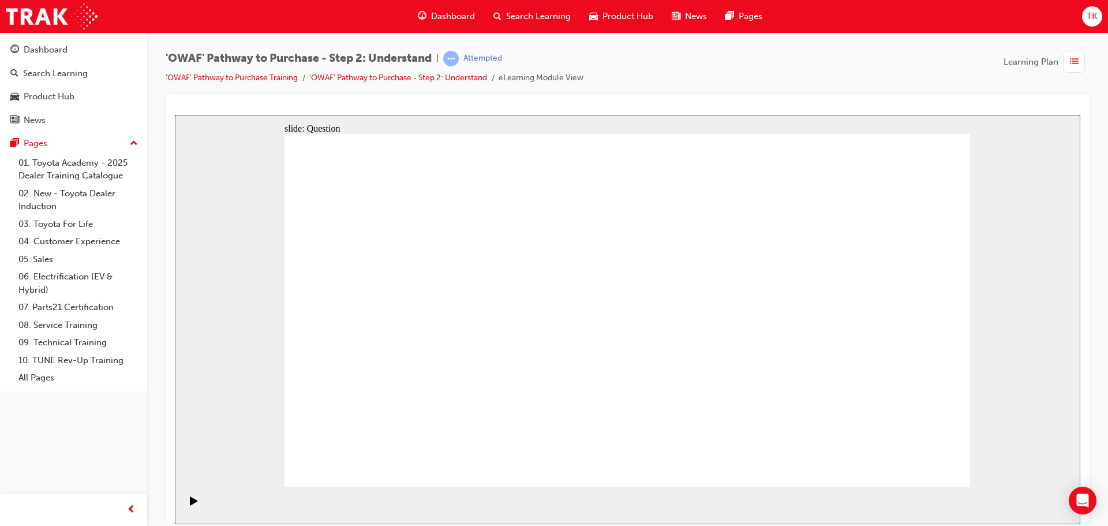
drag, startPoint x: 703, startPoint y: 269, endPoint x: 430, endPoint y: 403, distance: 303.7
drag, startPoint x: 488, startPoint y: 261, endPoint x: 898, endPoint y: 398, distance: 433.0
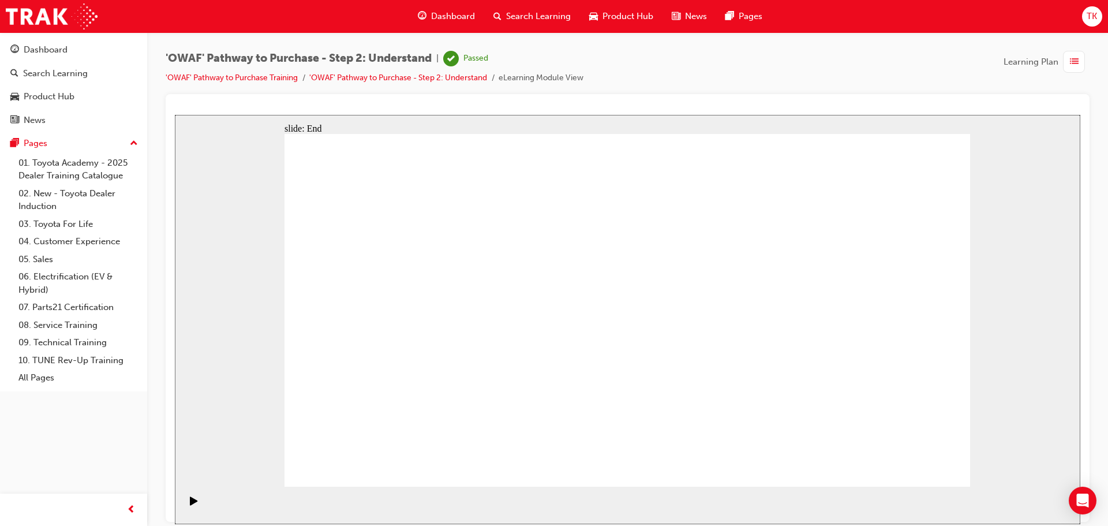
click at [454, 16] on span "Dashboard" at bounding box center [453, 16] width 44 height 13
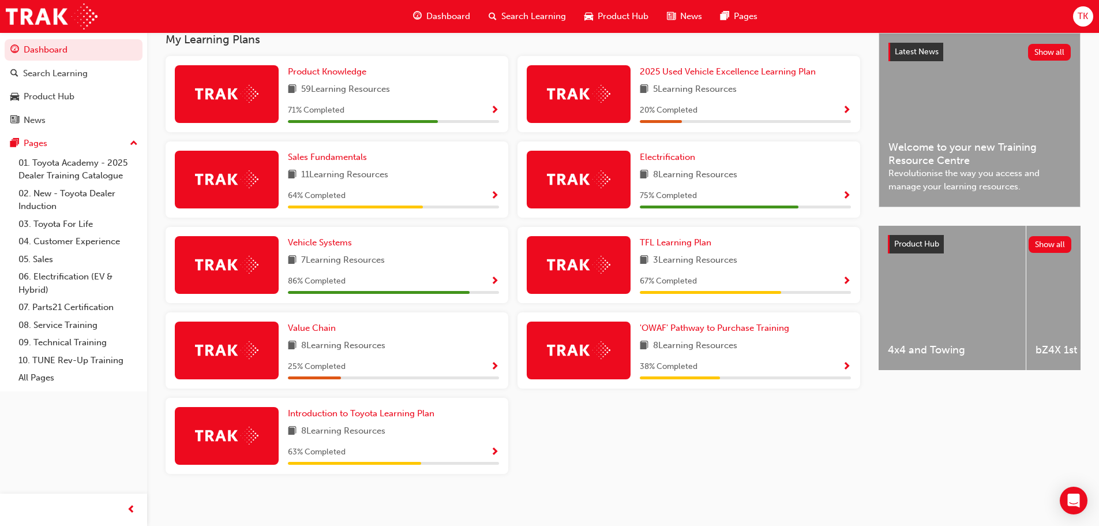
scroll to position [270, 0]
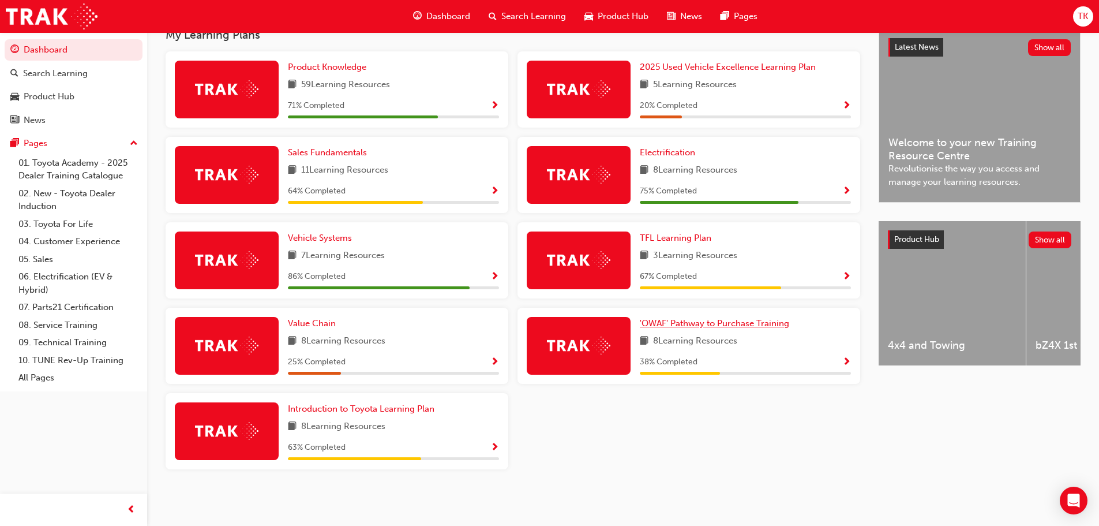
click at [690, 320] on span "'OWAF' Pathway to Purchase Training" at bounding box center [714, 323] width 149 height 10
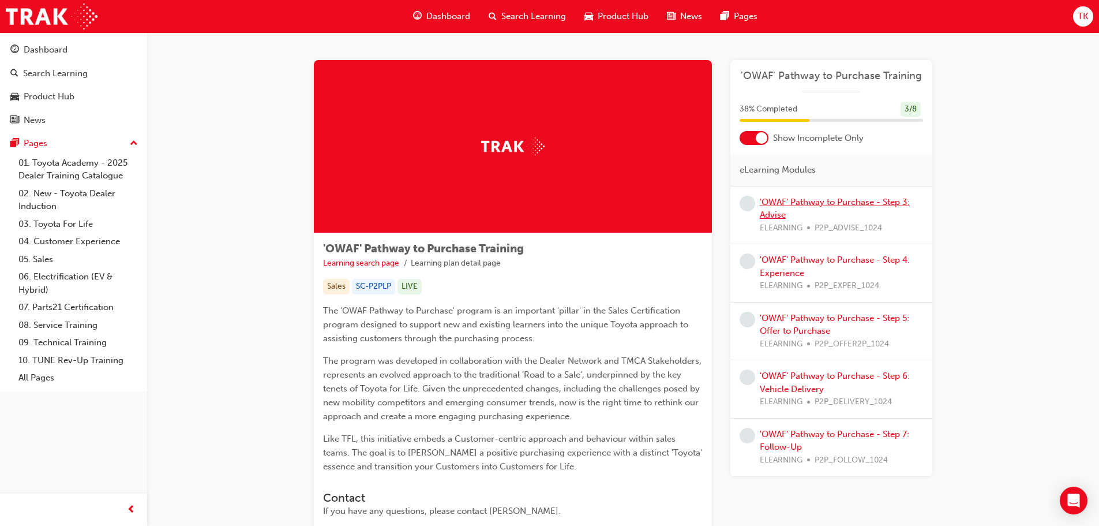
click at [814, 202] on link "'OWAF' Pathway to Purchase - Step 3: Advise" at bounding box center [835, 209] width 150 height 24
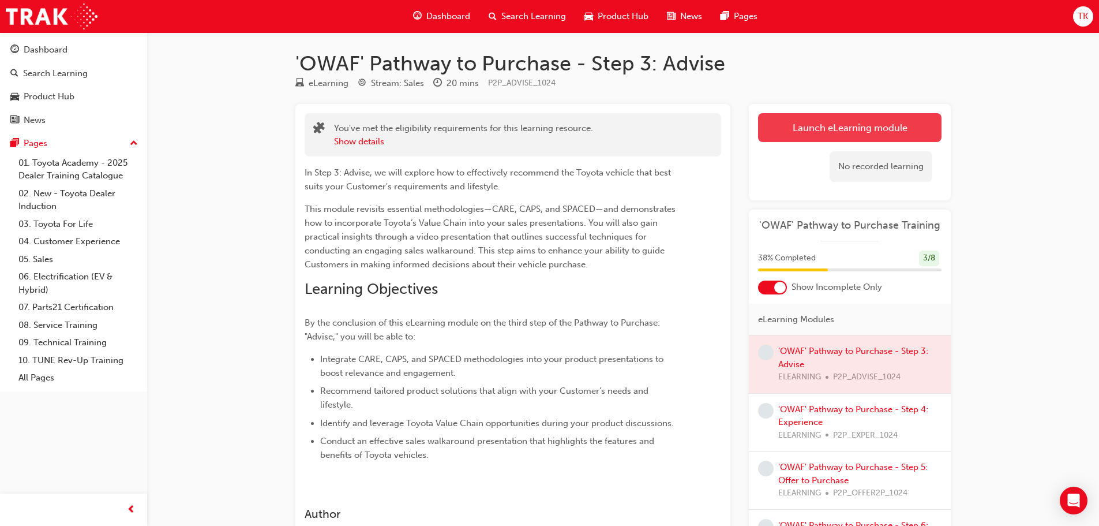
click at [839, 127] on link "Launch eLearning module" at bounding box center [850, 127] width 184 height 29
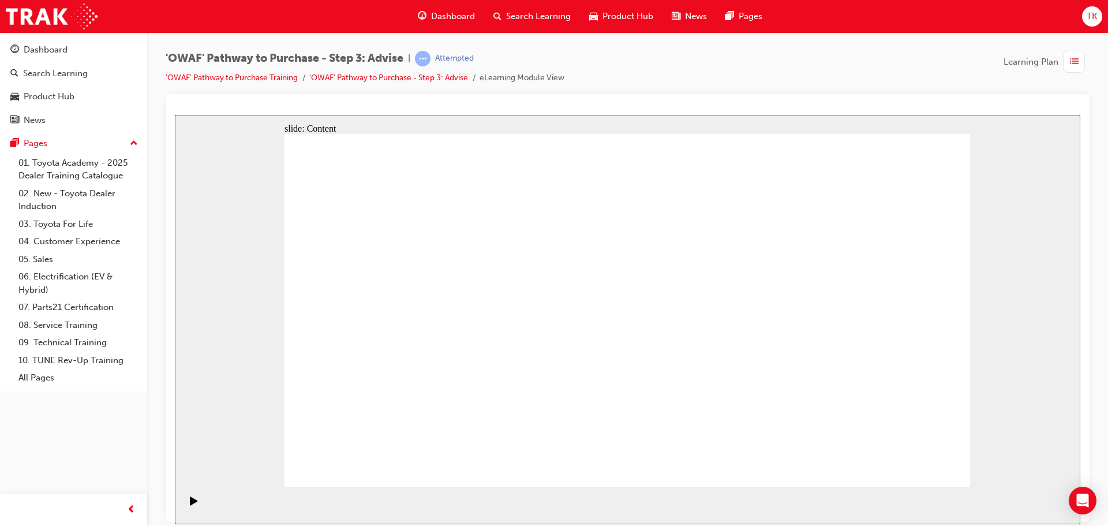
click at [192, 504] on icon "Pause (Ctrl+Alt+P)" at bounding box center [194, 500] width 5 height 8
drag, startPoint x: 189, startPoint y: 504, endPoint x: 196, endPoint y: 498, distance: 8.6
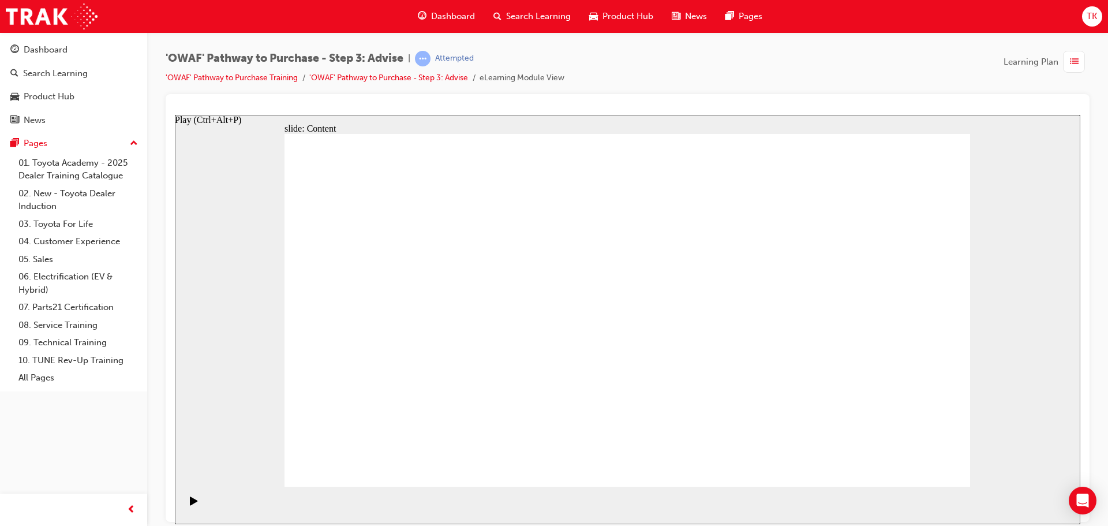
click at [190, 504] on icon "Play (Ctrl+Alt+P)" at bounding box center [194, 500] width 8 height 9
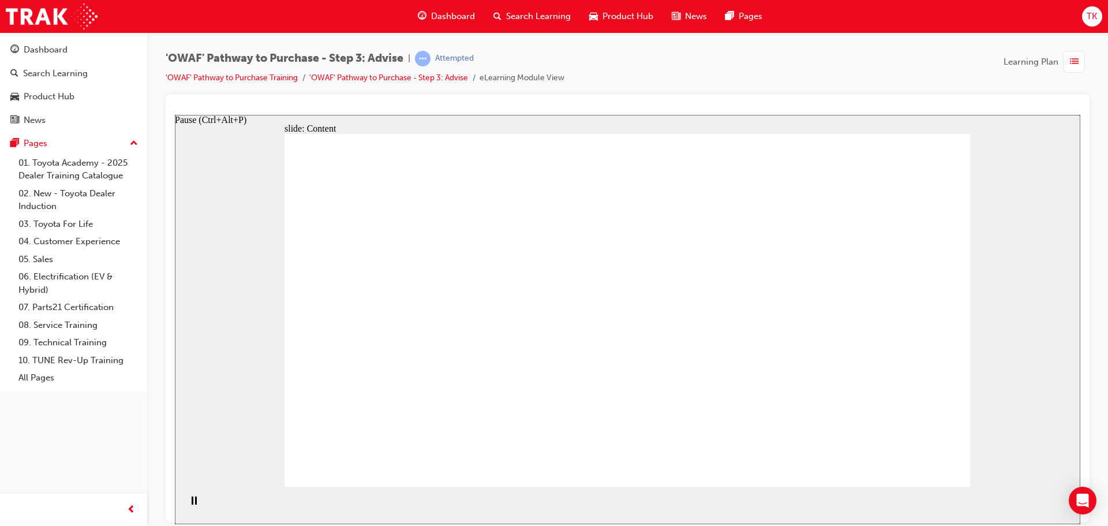
click at [195, 504] on rect "Pause (Ctrl+Alt+P)" at bounding box center [196, 500] width 2 height 8
click at [190, 504] on icon "Play (Ctrl+Alt+P)" at bounding box center [194, 500] width 8 height 9
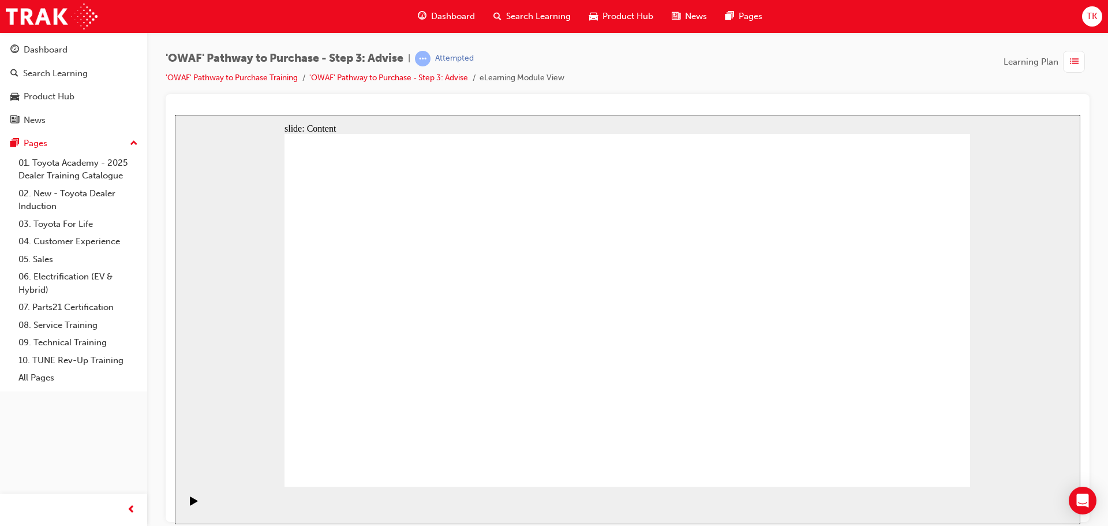
drag, startPoint x: 623, startPoint y: 424, endPoint x: 418, endPoint y: 276, distance: 253.0
drag, startPoint x: 829, startPoint y: 418, endPoint x: 412, endPoint y: 320, distance: 428.0
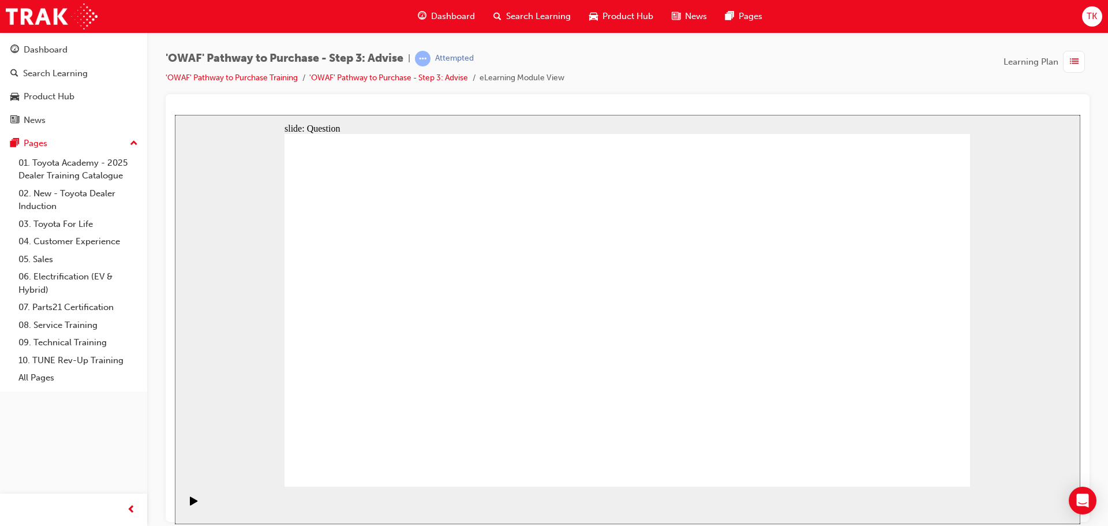
drag, startPoint x: 413, startPoint y: 421, endPoint x: 413, endPoint y: 366, distance: 54.8
drag, startPoint x: 519, startPoint y: 420, endPoint x: 593, endPoint y: 278, distance: 159.8
drag, startPoint x: 632, startPoint y: 422, endPoint x: 439, endPoint y: 316, distance: 220.6
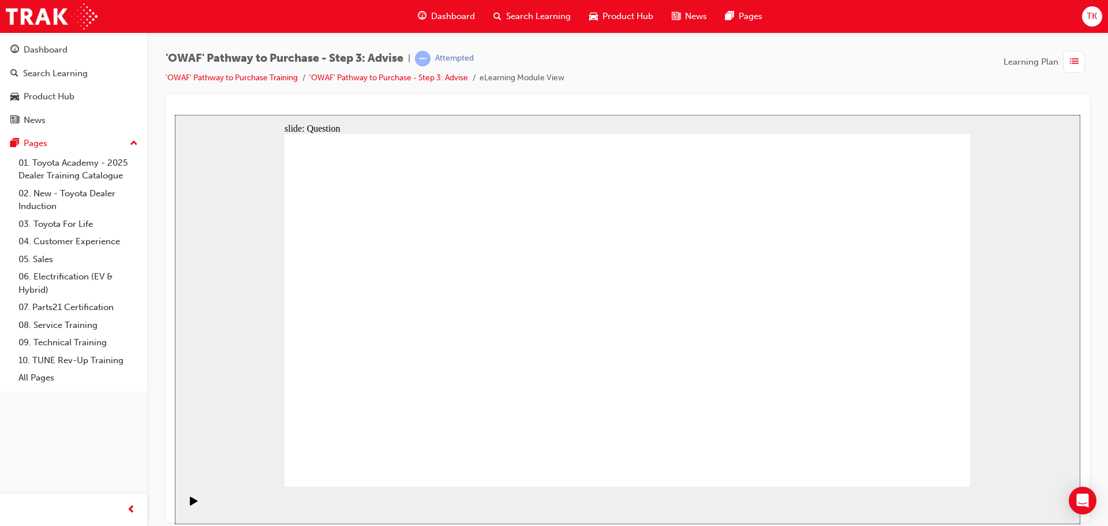
drag, startPoint x: 503, startPoint y: 456, endPoint x: 736, endPoint y: 317, distance: 271.2
drag, startPoint x: 596, startPoint y: 279, endPoint x: 388, endPoint y: 385, distance: 233.1
drag, startPoint x: 519, startPoint y: 417, endPoint x: 593, endPoint y: 278, distance: 157.5
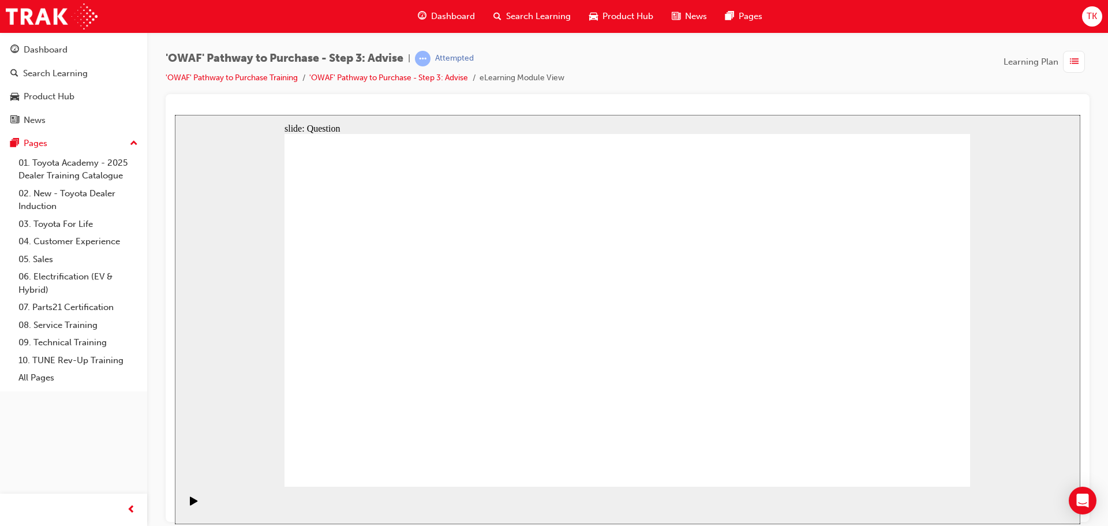
drag, startPoint x: 731, startPoint y: 310, endPoint x: 885, endPoint y: 398, distance: 177.8
drag, startPoint x: 754, startPoint y: 385, endPoint x: 740, endPoint y: 313, distance: 73.4
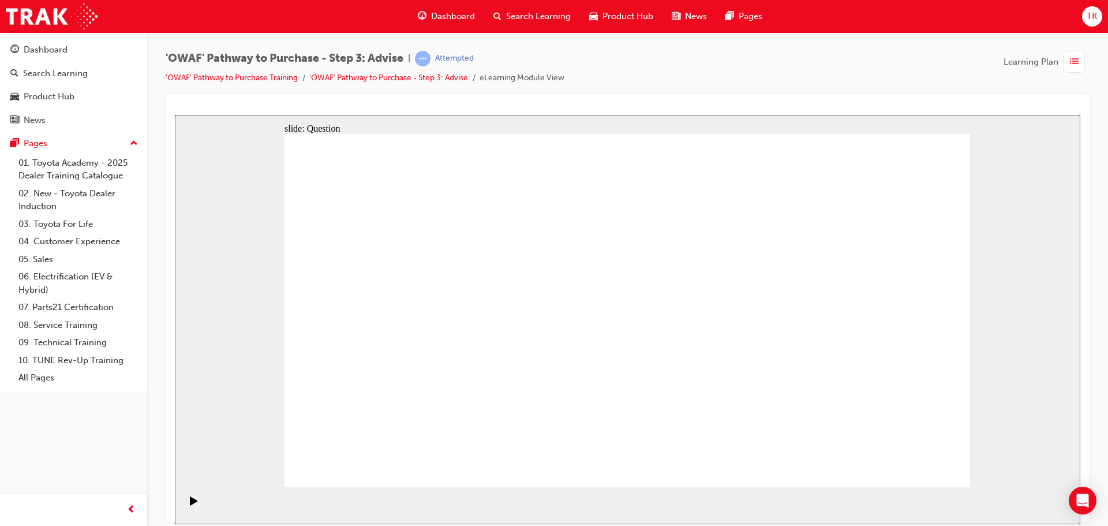
drag, startPoint x: 841, startPoint y: 331, endPoint x: 429, endPoint y: 329, distance: 412.0
drag, startPoint x: 836, startPoint y: 352, endPoint x: 426, endPoint y: 345, distance: 409.8
drag, startPoint x: 843, startPoint y: 332, endPoint x: 646, endPoint y: 332, distance: 196.8
drag, startPoint x: 864, startPoint y: 344, endPoint x: 664, endPoint y: 336, distance: 199.8
drag, startPoint x: 861, startPoint y: 342, endPoint x: 662, endPoint y: 340, distance: 198.5
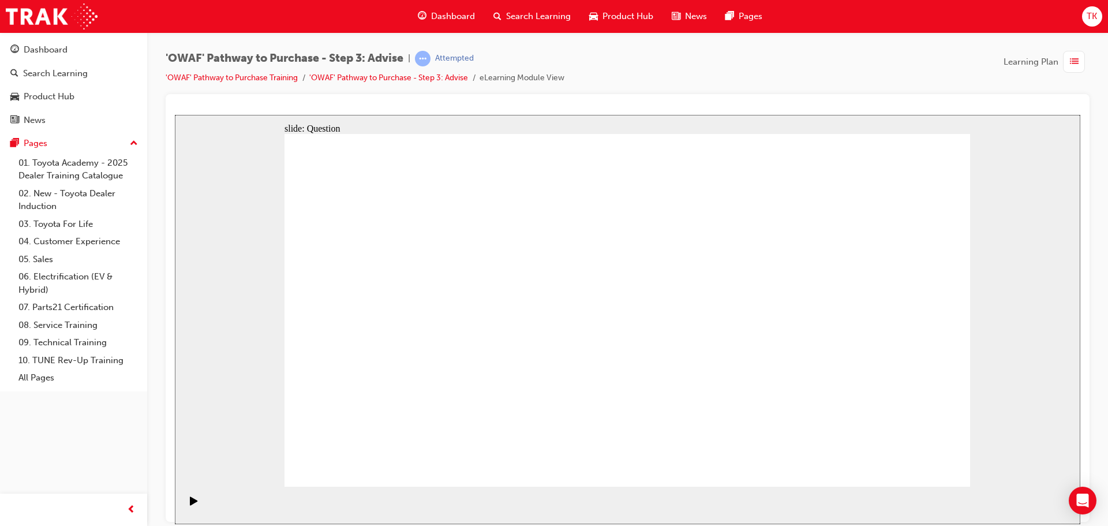
drag, startPoint x: 843, startPoint y: 331, endPoint x: 434, endPoint y: 343, distance: 409.3
drag, startPoint x: 860, startPoint y: 337, endPoint x: 426, endPoint y: 350, distance: 434.1
drag, startPoint x: 893, startPoint y: 372, endPoint x: 465, endPoint y: 364, distance: 427.7
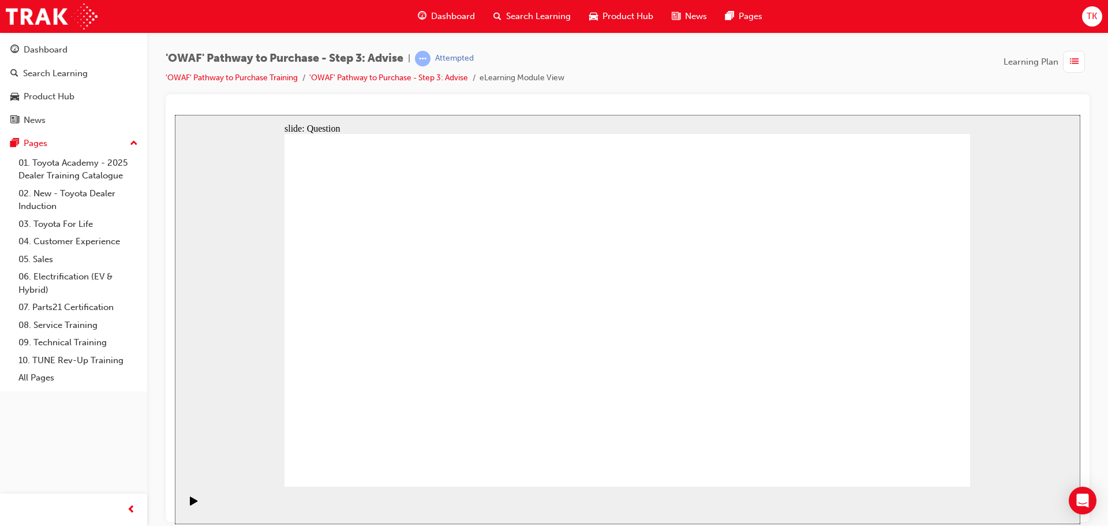
drag, startPoint x: 863, startPoint y: 356, endPoint x: 661, endPoint y: 353, distance: 201.4
drag, startPoint x: 873, startPoint y: 358, endPoint x: 449, endPoint y: 352, distance: 423.6
drag, startPoint x: 846, startPoint y: 375, endPoint x: 633, endPoint y: 369, distance: 213.0
drag, startPoint x: 842, startPoint y: 372, endPoint x: 433, endPoint y: 365, distance: 409.2
drag, startPoint x: 835, startPoint y: 371, endPoint x: 634, endPoint y: 370, distance: 201.4
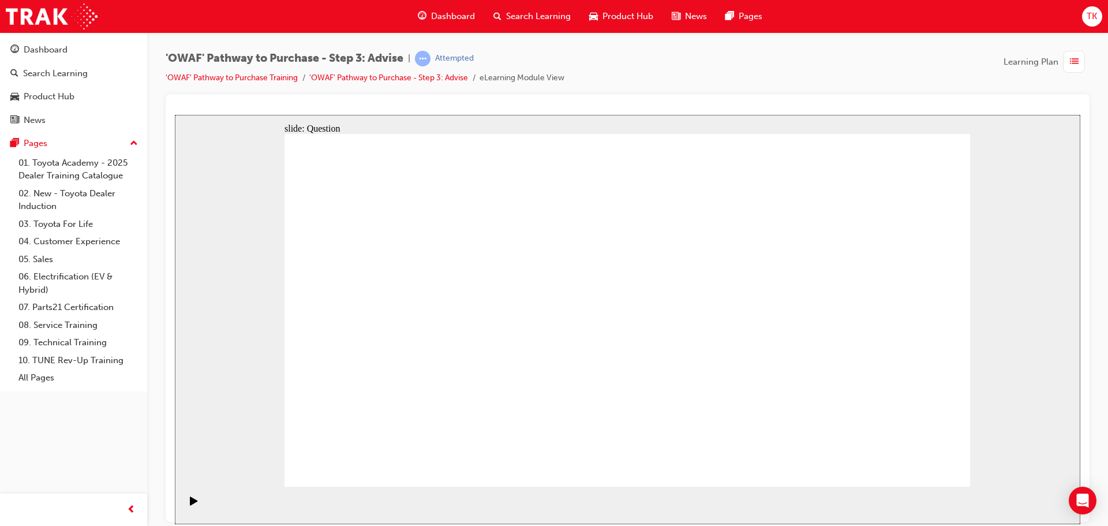
drag, startPoint x: 841, startPoint y: 371, endPoint x: 405, endPoint y: 368, distance: 435.7
drag, startPoint x: 884, startPoint y: 388, endPoint x: 441, endPoint y: 384, distance: 443.2
drag, startPoint x: 886, startPoint y: 391, endPoint x: 463, endPoint y: 390, distance: 423.0
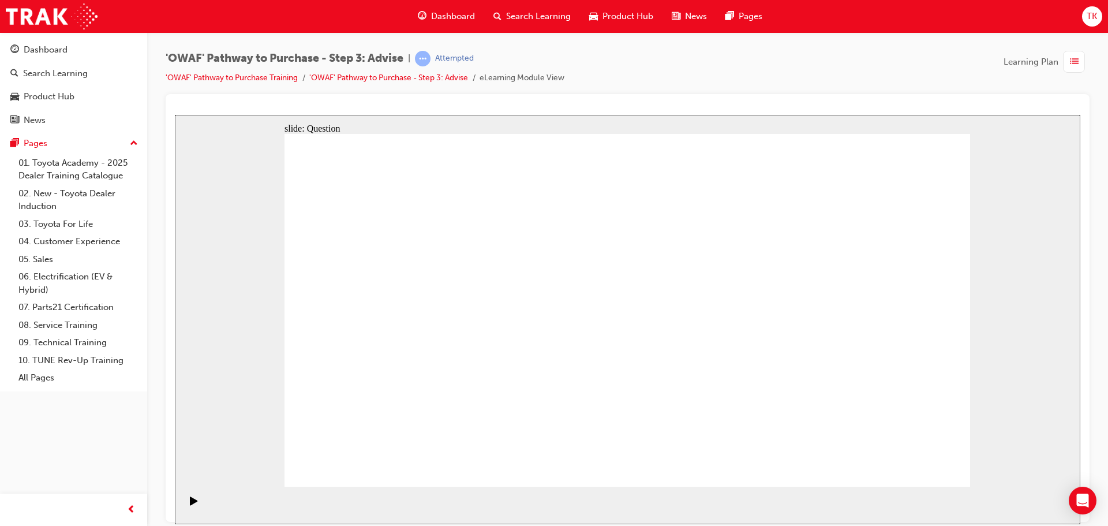
drag, startPoint x: 413, startPoint y: 276, endPoint x: 786, endPoint y: 302, distance: 374.2
drag, startPoint x: 405, startPoint y: 328, endPoint x: 788, endPoint y: 321, distance: 383.2
drag, startPoint x: 407, startPoint y: 379, endPoint x: 750, endPoint y: 332, distance: 345.9
drag, startPoint x: 492, startPoint y: 328, endPoint x: 733, endPoint y: 328, distance: 240.6
drag, startPoint x: 478, startPoint y: 379, endPoint x: 751, endPoint y: 309, distance: 281.0
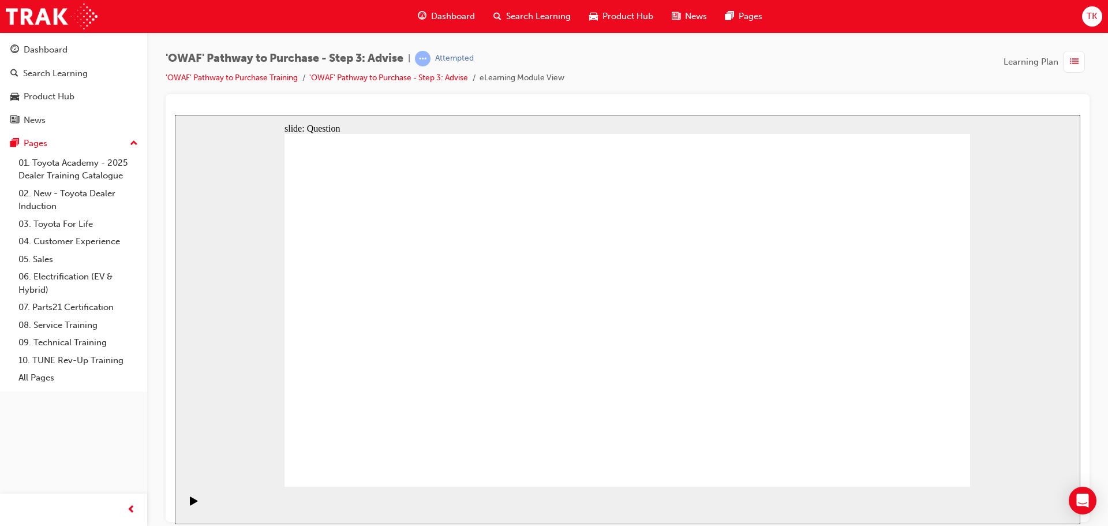
drag, startPoint x: 425, startPoint y: 275, endPoint x: 633, endPoint y: 412, distance: 248.7
drag, startPoint x: 561, startPoint y: 272, endPoint x: 835, endPoint y: 408, distance: 305.3
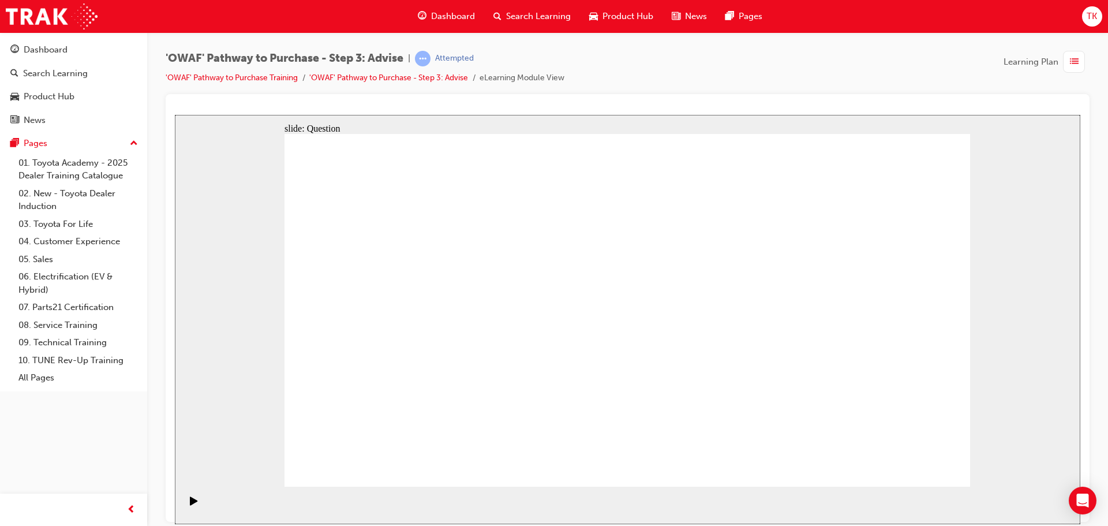
drag, startPoint x: 624, startPoint y: 268, endPoint x: 353, endPoint y: 398, distance: 300.7
drag, startPoint x: 889, startPoint y: 265, endPoint x: 551, endPoint y: 397, distance: 362.8
drag, startPoint x: 758, startPoint y: 271, endPoint x: 487, endPoint y: 406, distance: 302.7
drag, startPoint x: 496, startPoint y: 269, endPoint x: 907, endPoint y: 403, distance: 432.1
drag, startPoint x: 695, startPoint y: 261, endPoint x: 424, endPoint y: 394, distance: 302.2
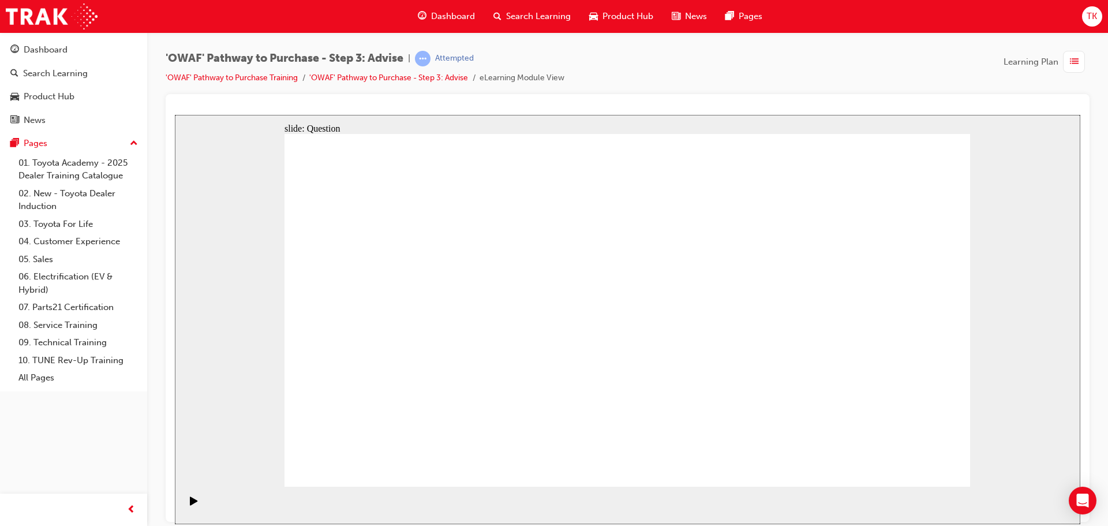
drag, startPoint x: 357, startPoint y: 265, endPoint x: 769, endPoint y: 397, distance: 432.0
drag, startPoint x: 825, startPoint y: 270, endPoint x: 689, endPoint y: 404, distance: 191.0
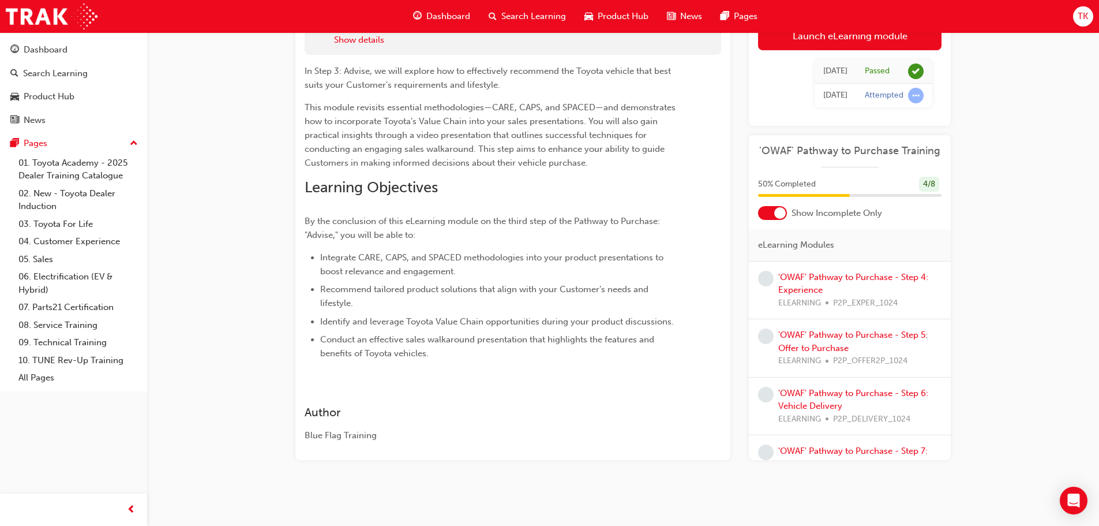
scroll to position [33, 0]
